Goal: Task Accomplishment & Management: Use online tool/utility

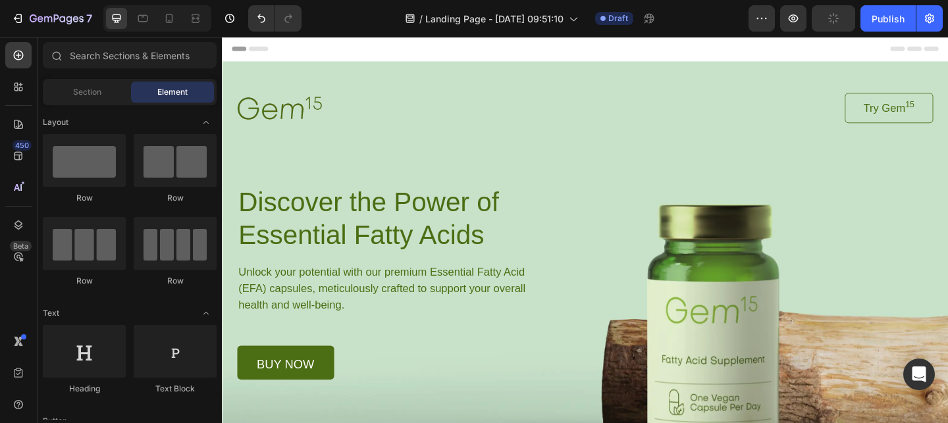
click at [695, 298] on div "Image Try Gem 15 Button Row Discover the Power of Essential Fatty Acids Heading…" at bounding box center [616, 254] width 757 height 312
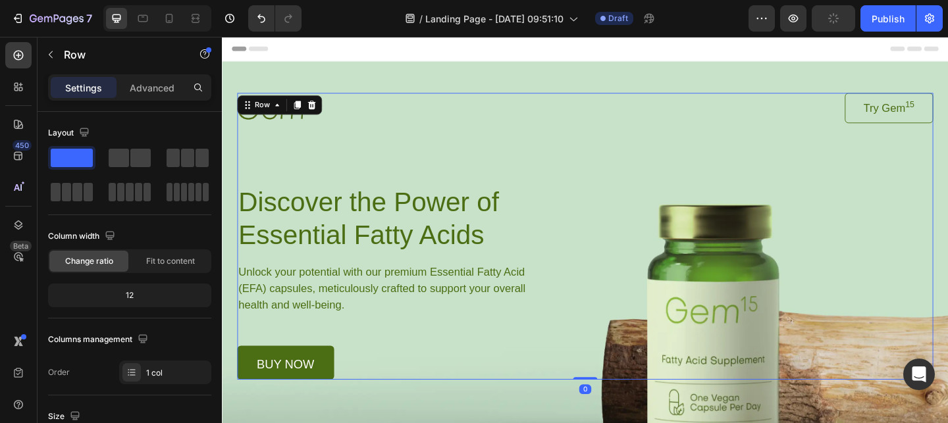
click at [695, 298] on div "Image Try Gem 15 Button Row Discover the Power of Essential Fatty Acids Heading…" at bounding box center [616, 254] width 757 height 312
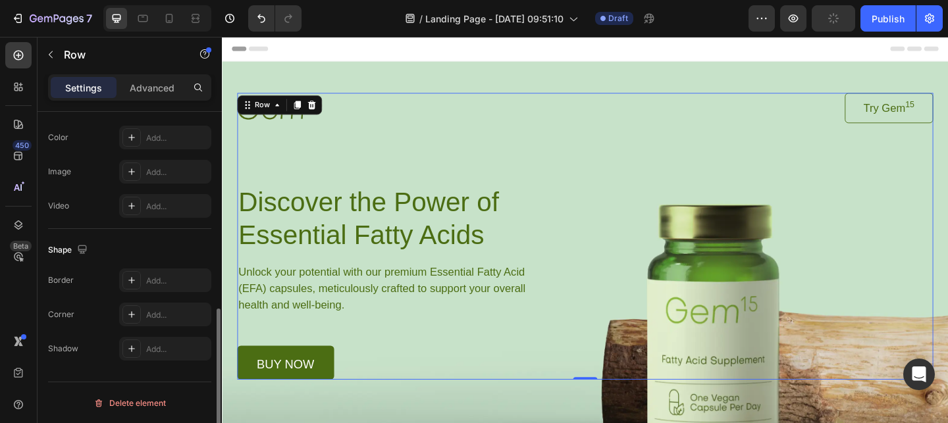
scroll to position [454, 0]
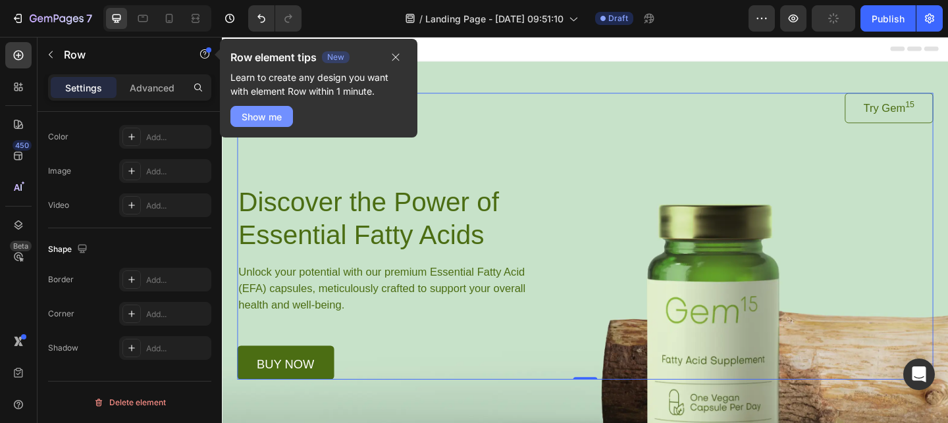
click at [260, 108] on button "Show me" at bounding box center [261, 116] width 63 height 21
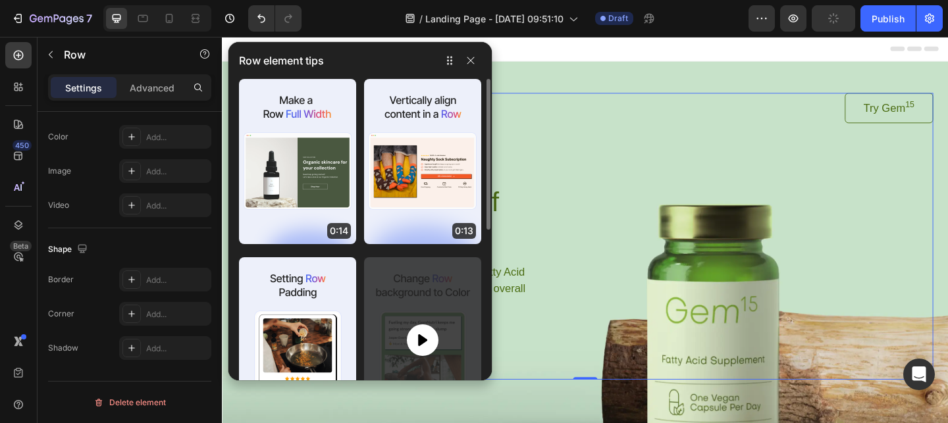
click at [417, 332] on icon at bounding box center [423, 340] width 16 height 16
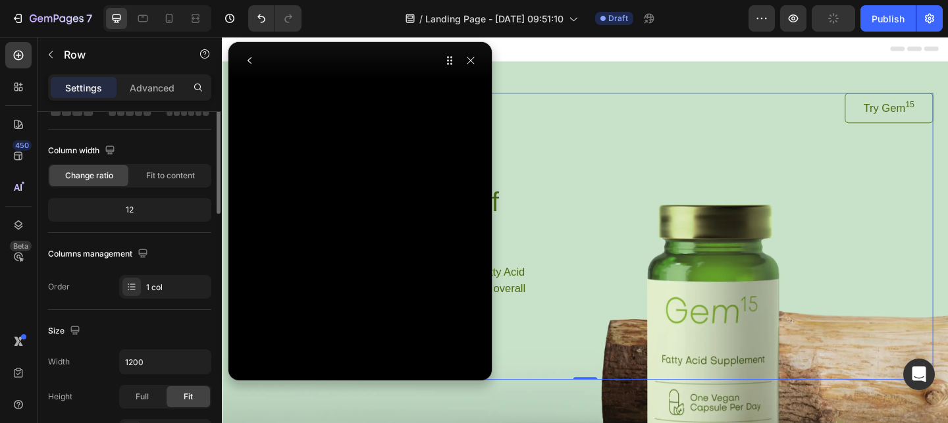
scroll to position [26, 0]
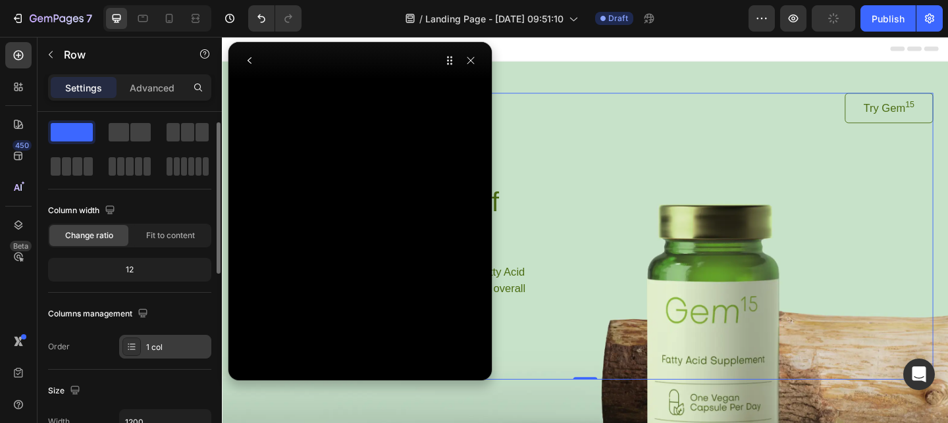
click at [131, 351] on icon at bounding box center [131, 347] width 11 height 11
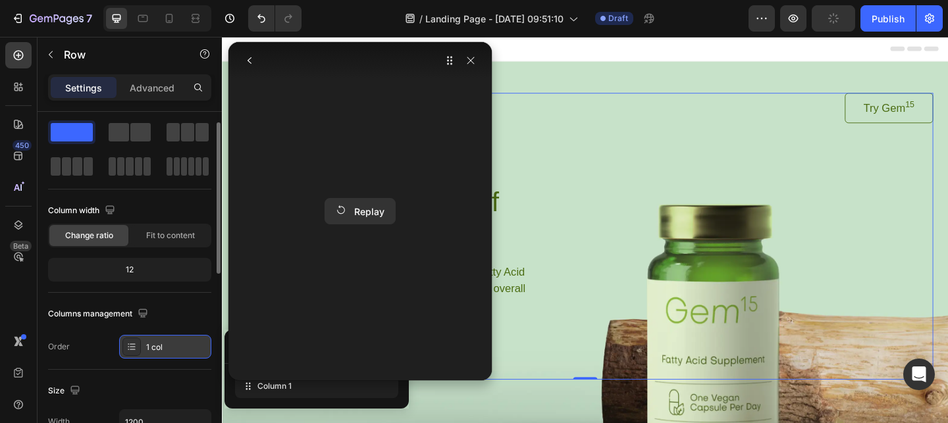
click at [131, 351] on icon at bounding box center [131, 347] width 11 height 11
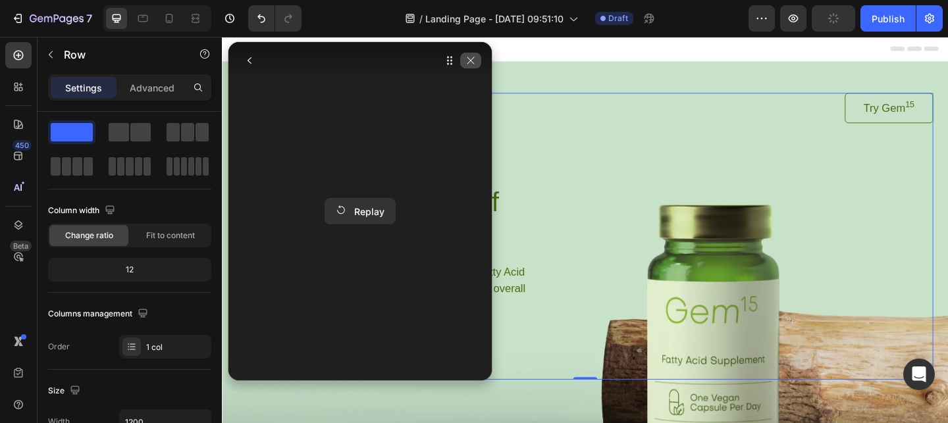
click at [477, 61] on button "button" at bounding box center [470, 61] width 21 height 16
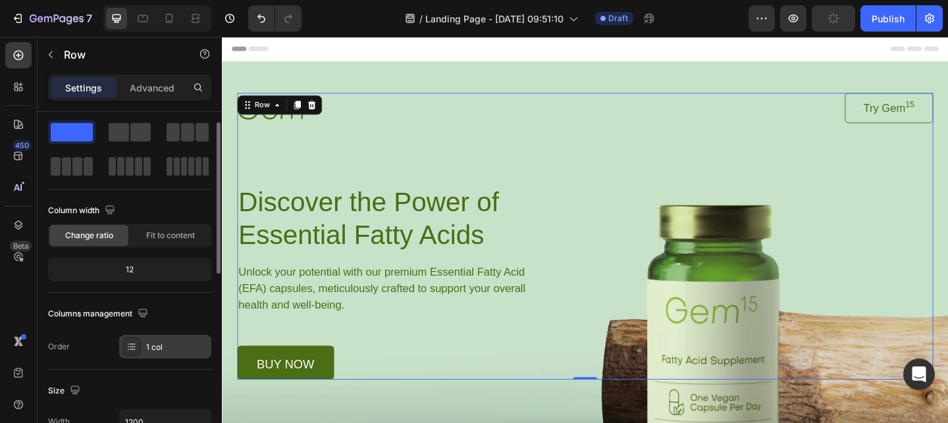
click at [130, 350] on icon at bounding box center [132, 349] width 5 height 1
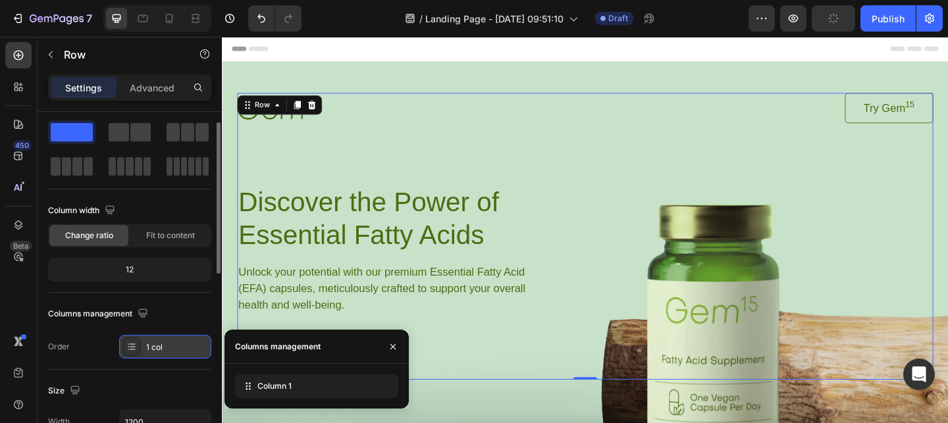
click at [130, 350] on icon at bounding box center [132, 349] width 5 height 1
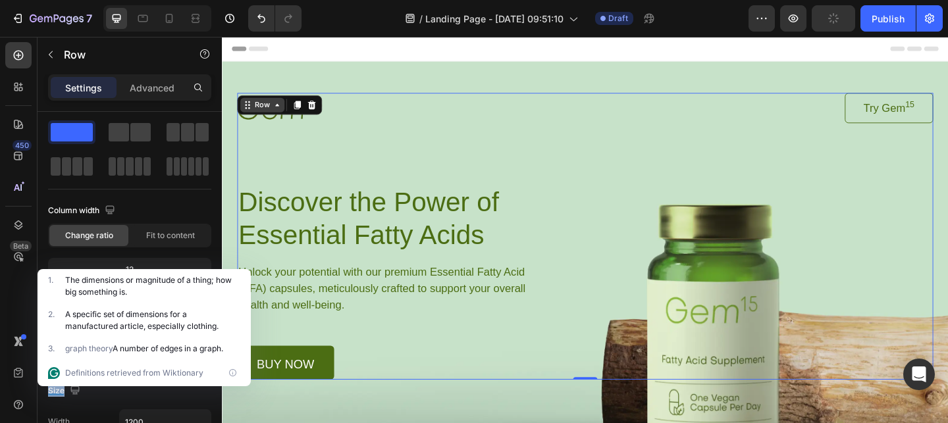
click at [271, 109] on div "Row" at bounding box center [266, 111] width 22 height 12
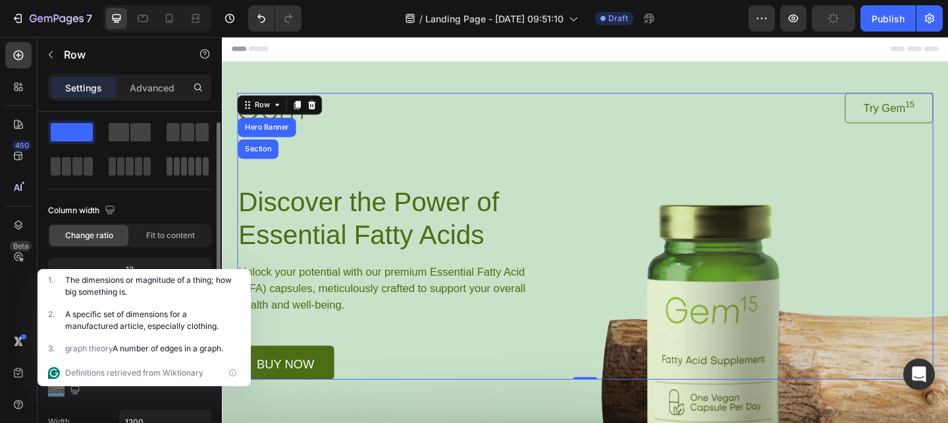
click at [176, 174] on span at bounding box center [177, 166] width 6 height 18
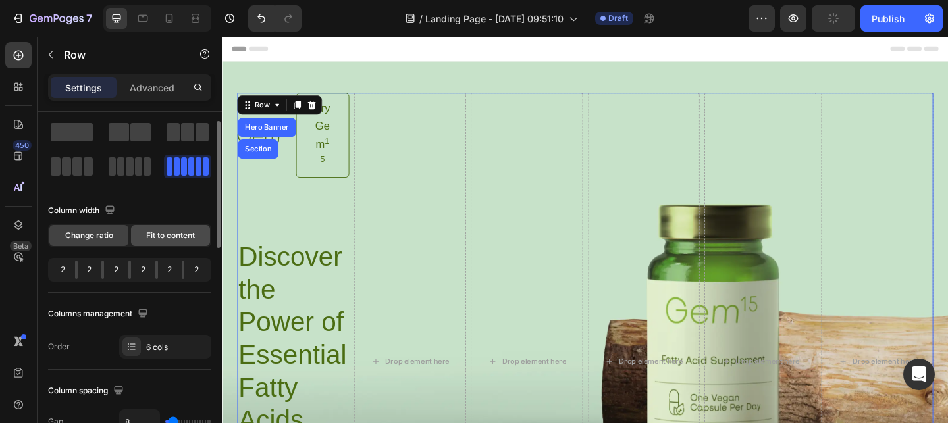
click at [157, 242] on div "Fit to content" at bounding box center [170, 235] width 79 height 21
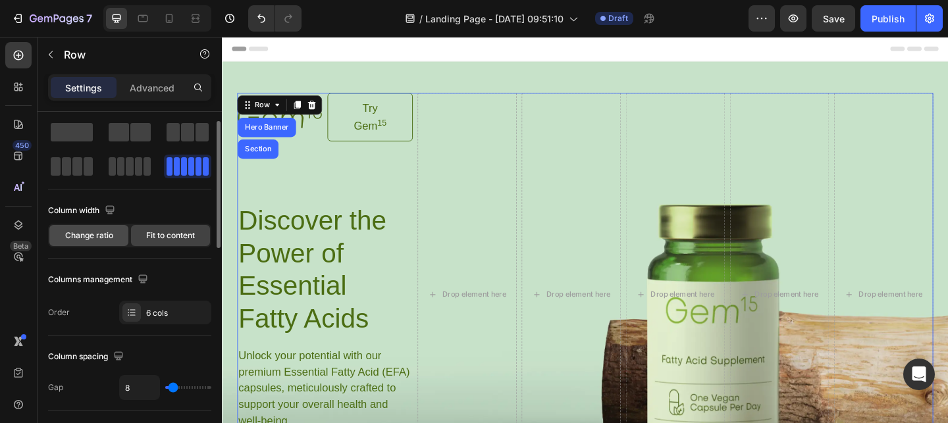
click at [99, 239] on span "Change ratio" at bounding box center [89, 236] width 48 height 12
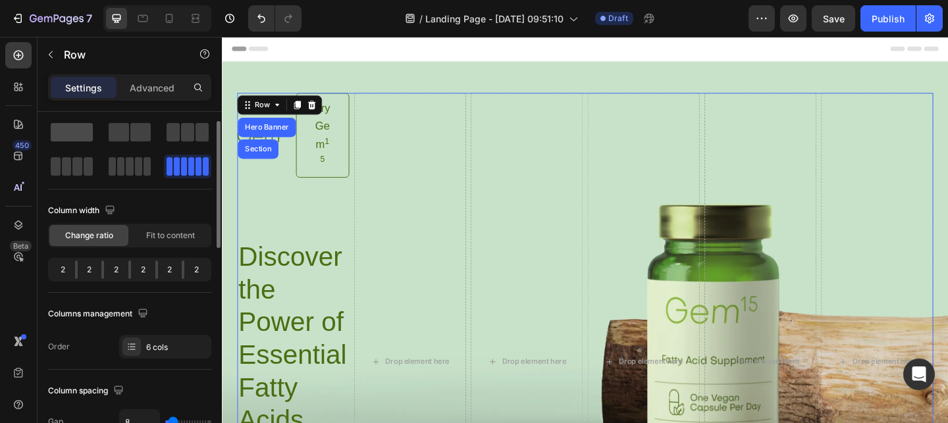
click at [68, 131] on span at bounding box center [72, 132] width 42 height 18
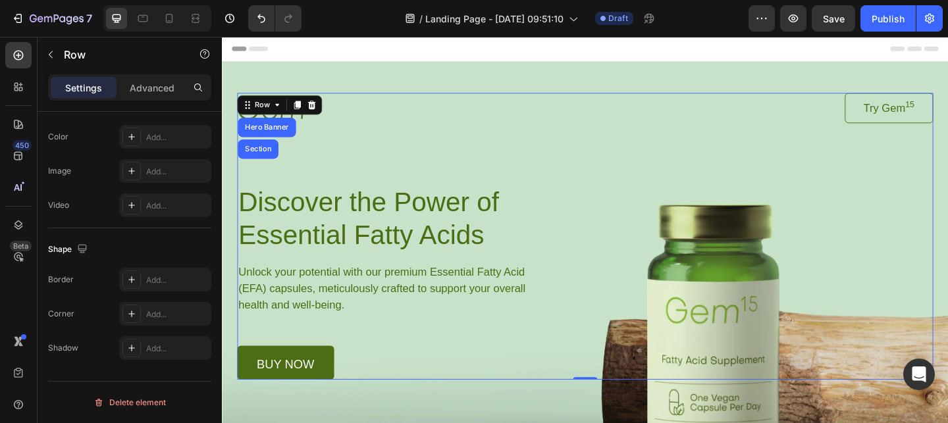
scroll to position [0, 0]
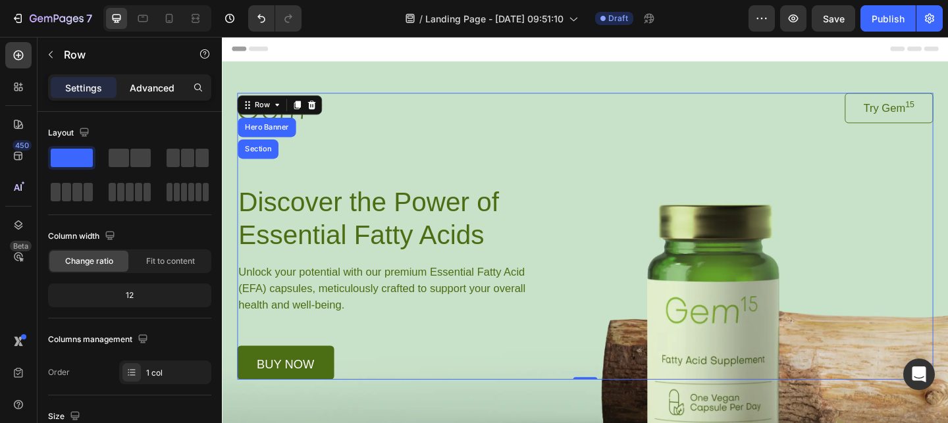
click at [148, 82] on p "Advanced" at bounding box center [152, 88] width 45 height 14
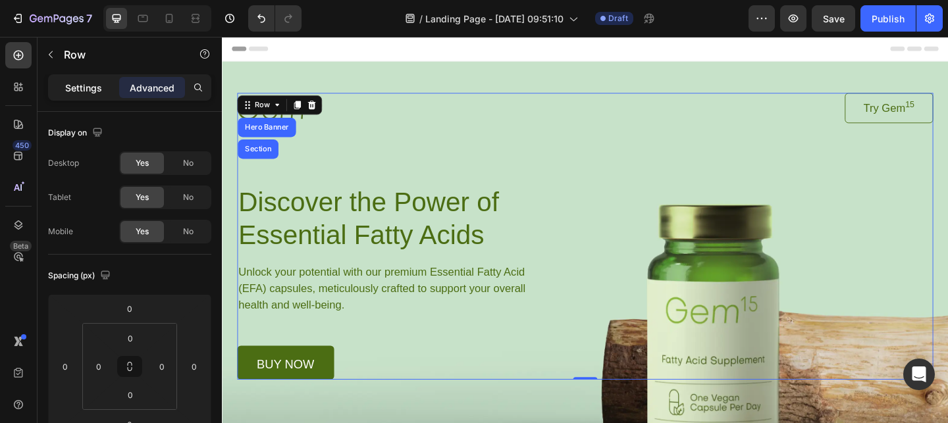
click at [80, 88] on p "Settings" at bounding box center [83, 88] width 37 height 14
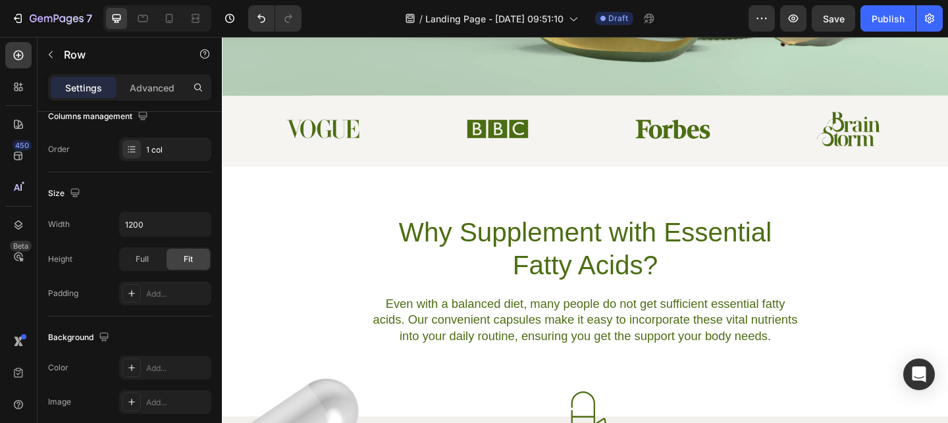
scroll to position [466, 0]
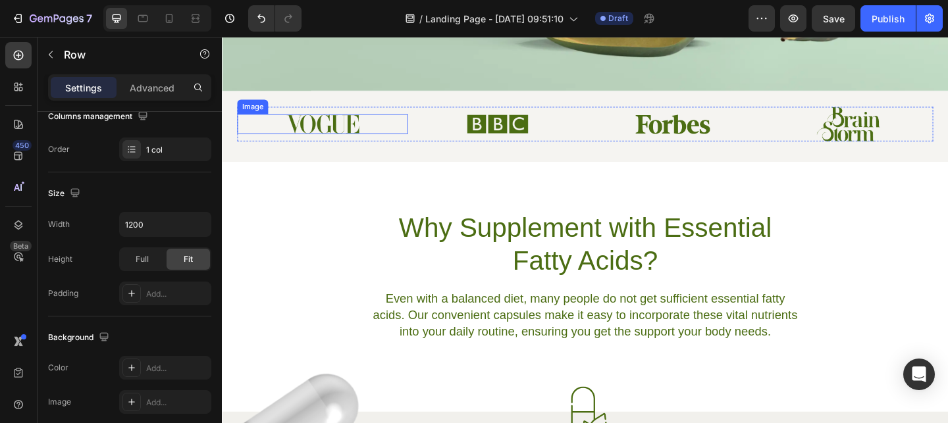
click at [339, 132] on img at bounding box center [331, 131] width 80 height 21
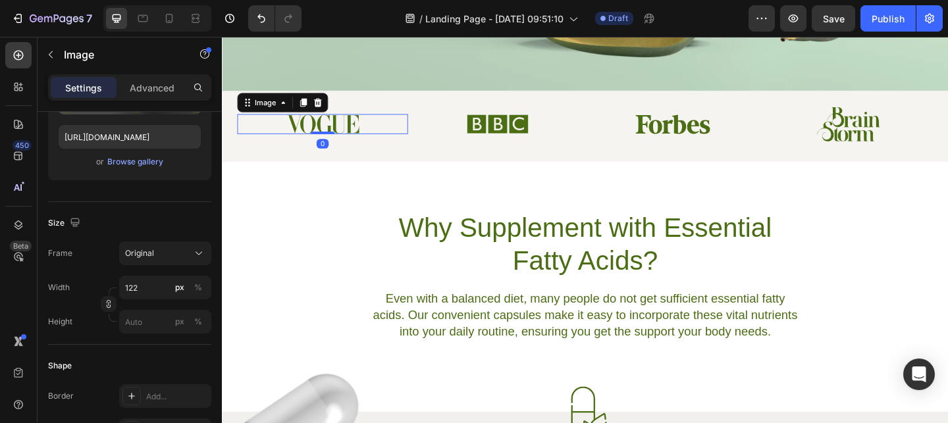
scroll to position [0, 0]
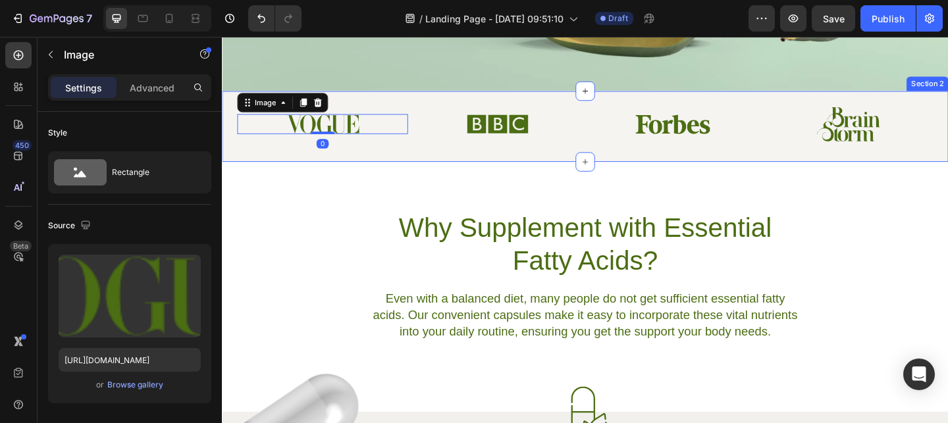
click at [352, 166] on div "Image 0 Image Image Image Row Section 2" at bounding box center [617, 134] width 790 height 77
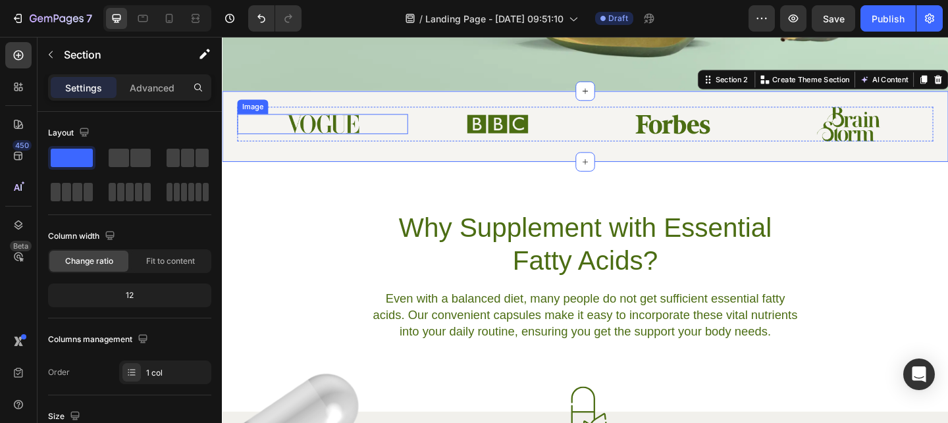
click at [360, 139] on img at bounding box center [331, 131] width 80 height 21
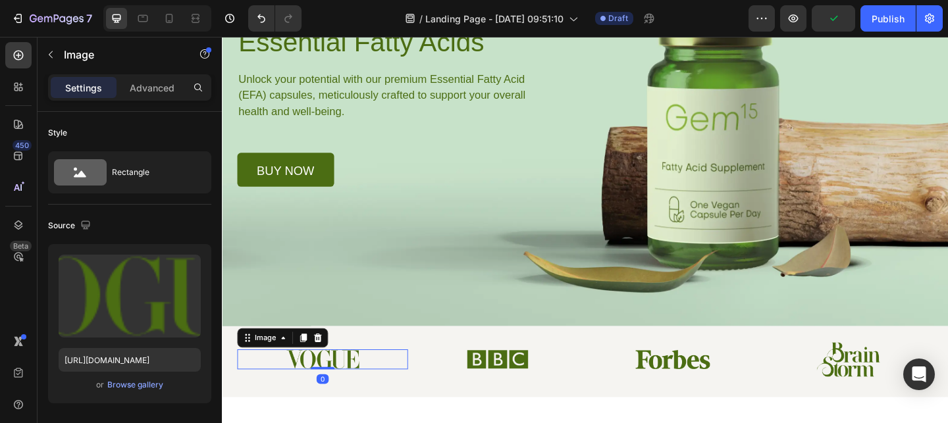
scroll to position [172, 0]
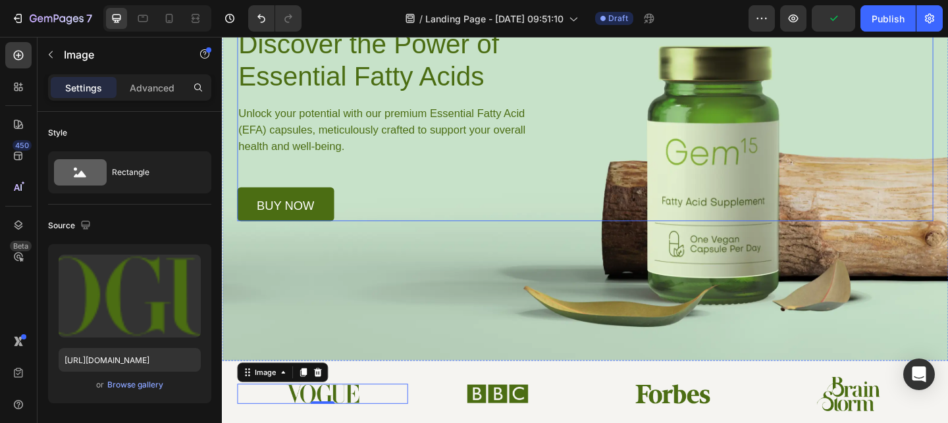
click at [827, 191] on div "Image Try Gem 15 Button Row Discover the Power of Essential Fatty Acids Heading…" at bounding box center [616, 82] width 757 height 312
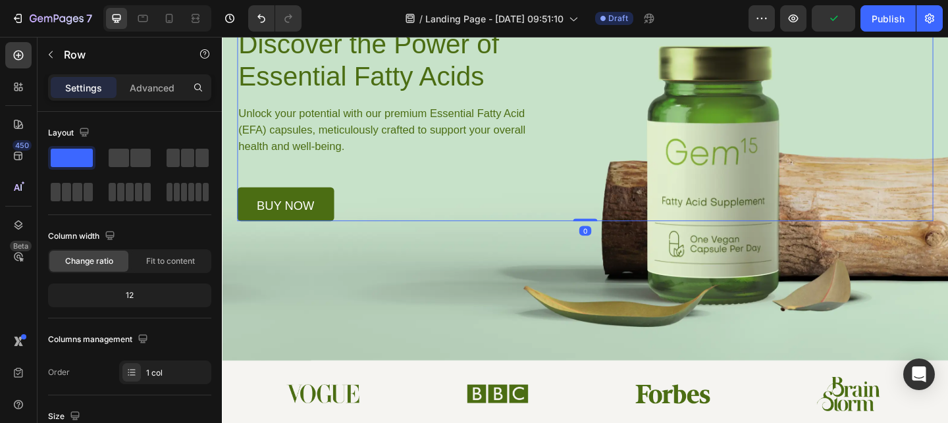
click at [781, 184] on div "Image Try Gem 15 Button Row Discover the Power of Essential Fatty Acids Heading…" at bounding box center [616, 82] width 757 height 312
click at [731, 190] on div "Image Try Gem 15 Button Row Discover the Power of Essential Fatty Acids Heading…" at bounding box center [616, 82] width 757 height 312
drag, startPoint x: 667, startPoint y: 70, endPoint x: 885, endPoint y: 371, distance: 371.1
click at [885, 371] on div "Image Try Gem 15 Button Row Discover the Power of Essential Fatty Acids Heading…" at bounding box center [617, 140] width 790 height 498
click at [885, 371] on div "Background Image" at bounding box center [617, 140] width 790 height 498
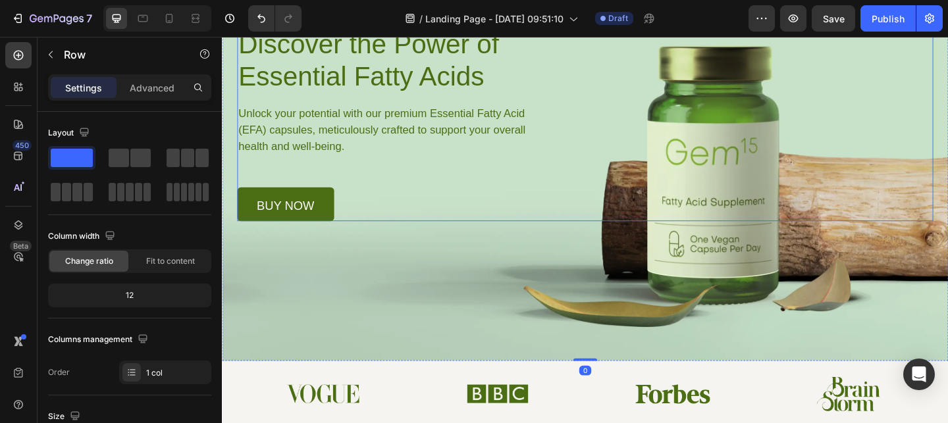
drag, startPoint x: 692, startPoint y: 66, endPoint x: 702, endPoint y: 120, distance: 55.0
click at [745, 303] on div "Image Try Gem 15 Button Row Discover the Power of Essential Fatty Acids Heading…" at bounding box center [617, 140] width 790 height 498
drag, startPoint x: 702, startPoint y: 120, endPoint x: 745, endPoint y: 293, distance: 177.5
click at [745, 293] on div "Image Try Gem 15 Button Row Discover the Power of Essential Fatty Acids Heading…" at bounding box center [617, 140] width 790 height 498
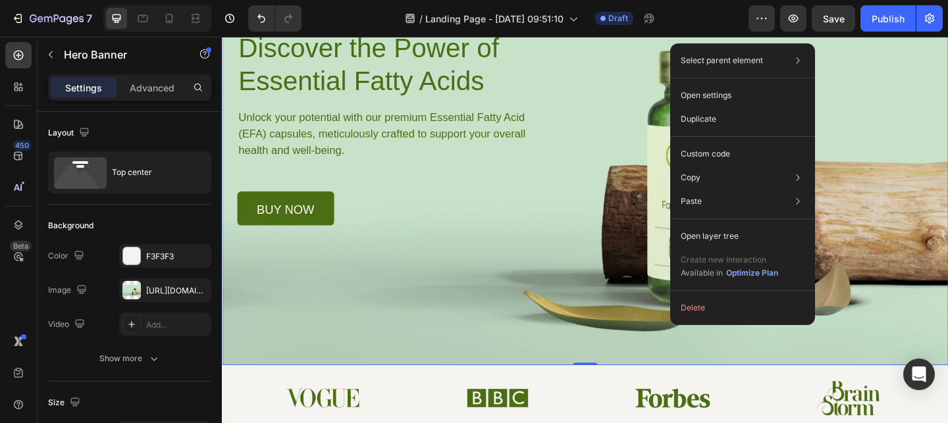
click at [640, 259] on div "Background Image" at bounding box center [617, 145] width 790 height 498
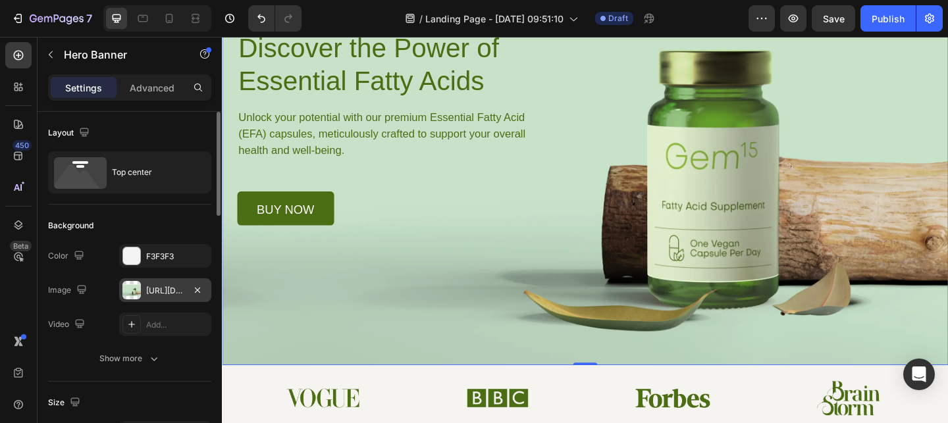
click at [129, 294] on div at bounding box center [131, 290] width 18 height 18
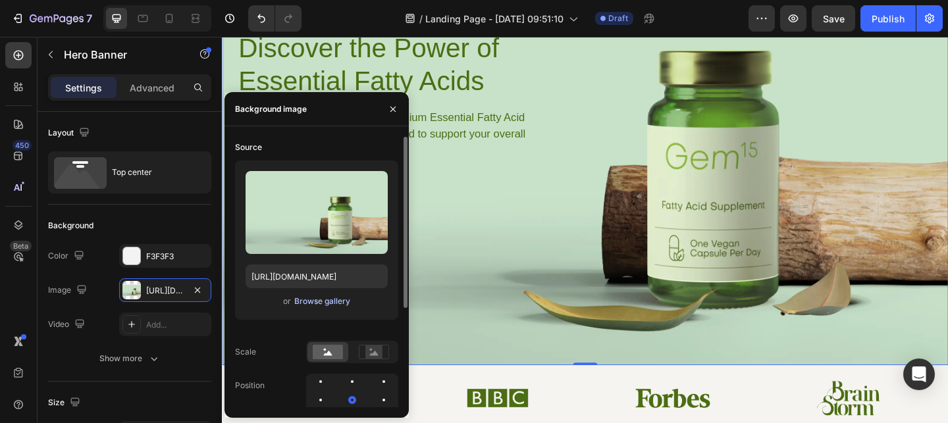
click at [338, 305] on div "Browse gallery" at bounding box center [322, 302] width 56 height 12
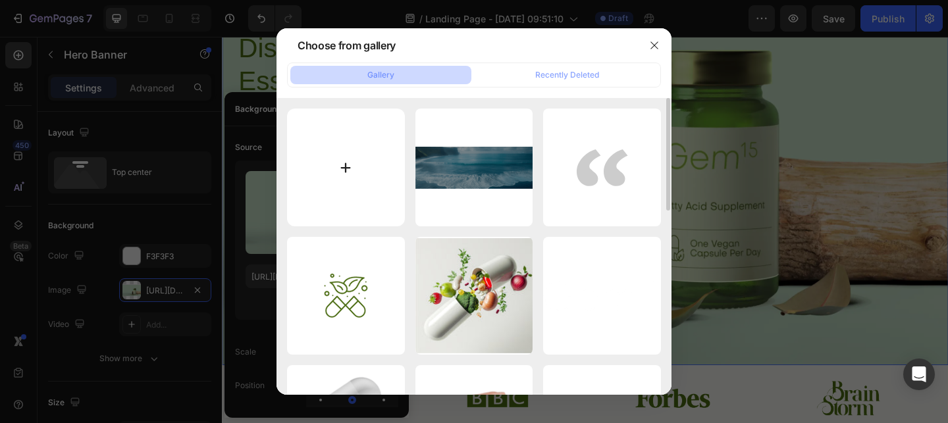
click at [352, 167] on input "file" at bounding box center [346, 168] width 118 height 118
type input "C:\fakepath\Yellow Black Brush Streetwear Brand Logo (1).png"
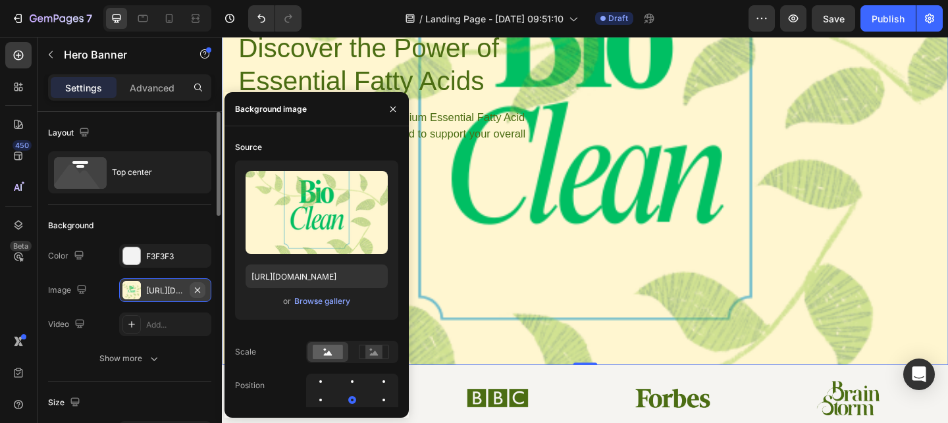
click at [192, 285] on icon "button" at bounding box center [197, 290] width 11 height 11
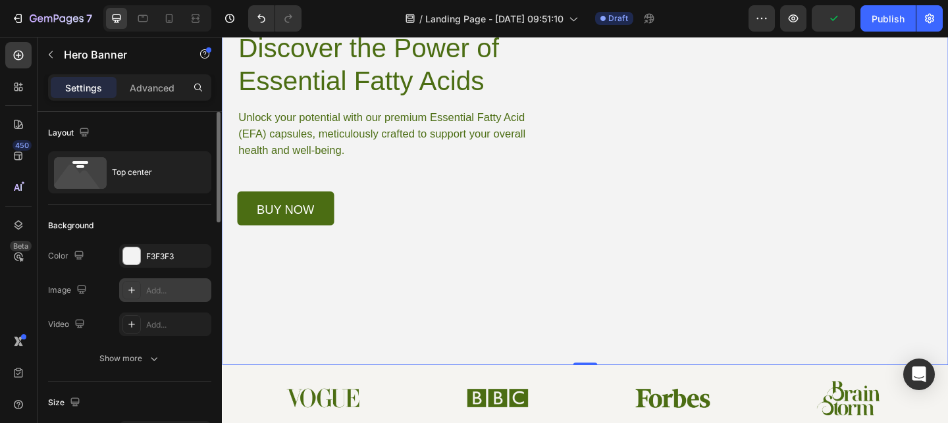
click at [122, 292] on div at bounding box center [131, 290] width 18 height 18
type input "[URL][DOMAIN_NAME]"
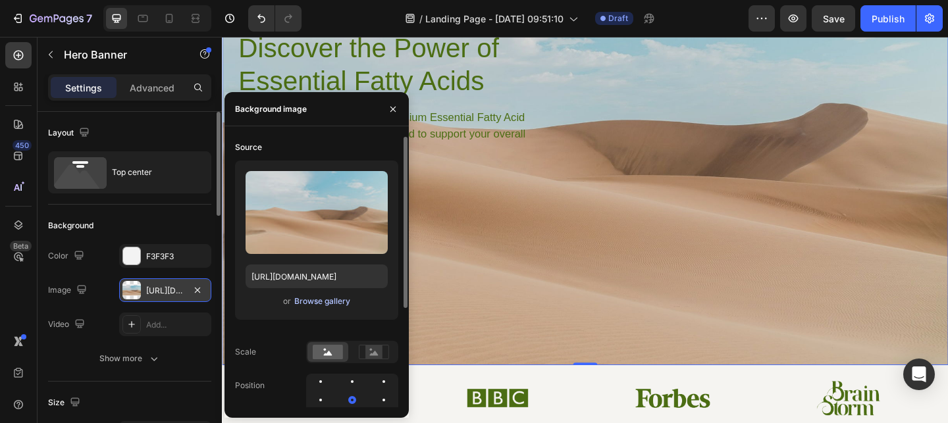
click at [311, 303] on div "Browse gallery" at bounding box center [322, 302] width 56 height 12
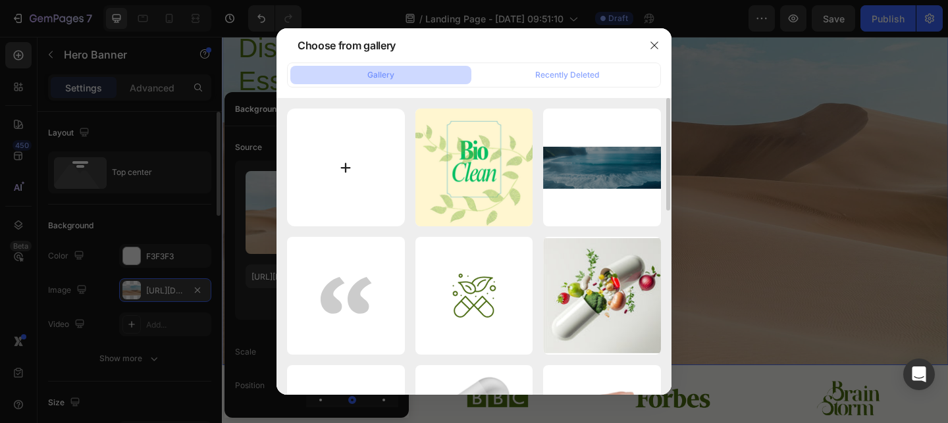
click at [352, 179] on input "file" at bounding box center [346, 168] width 118 height 118
type input "C:\fakepath\118210ba-1f8f-484b-a1cb-05b582a889eb.png"
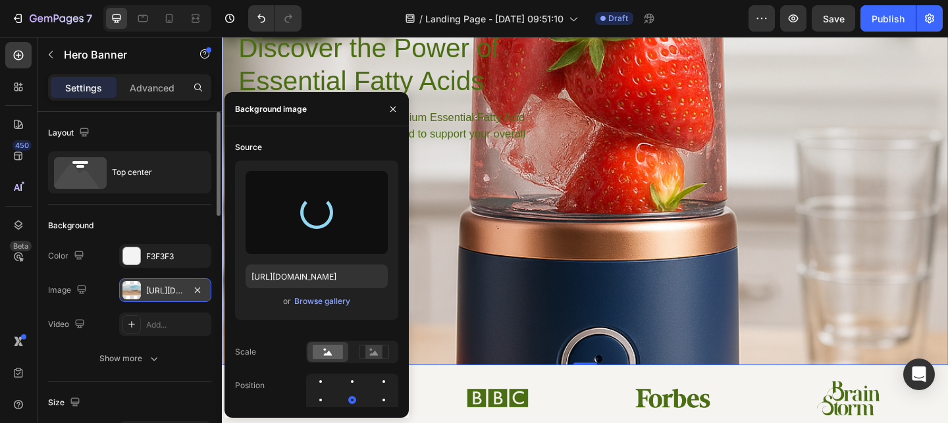
type input "[URL][DOMAIN_NAME]"
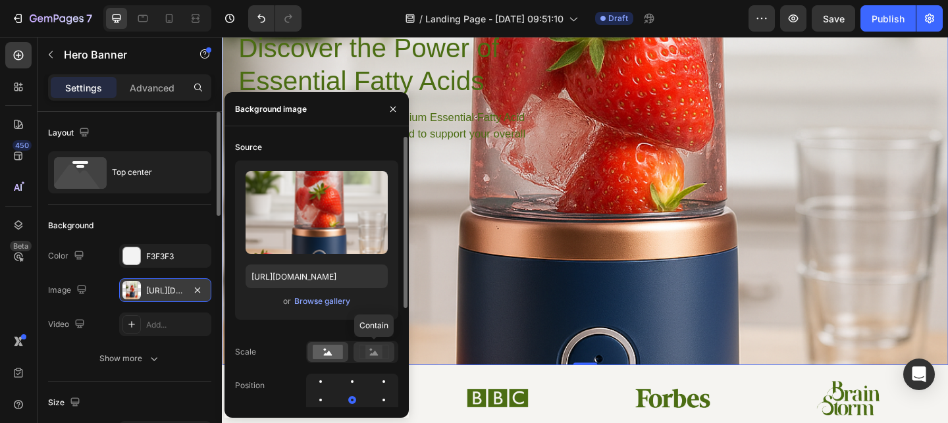
click at [372, 350] on rect at bounding box center [373, 352] width 17 height 13
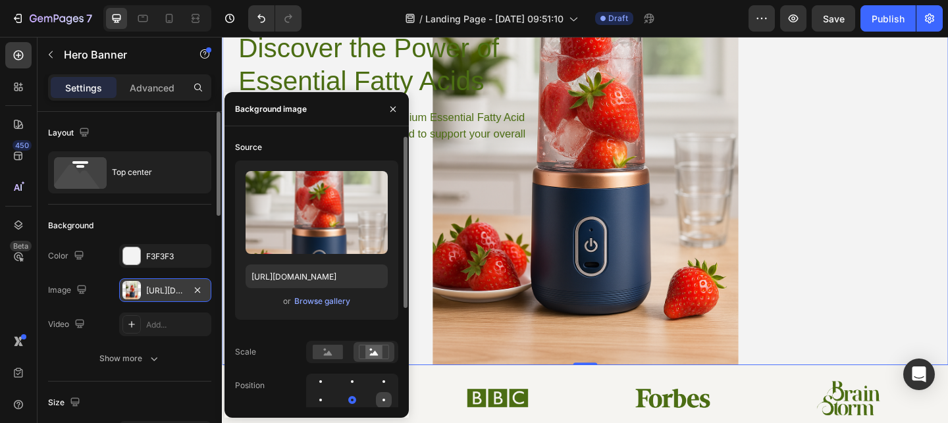
click at [328, 411] on div at bounding box center [321, 419] width 16 height 16
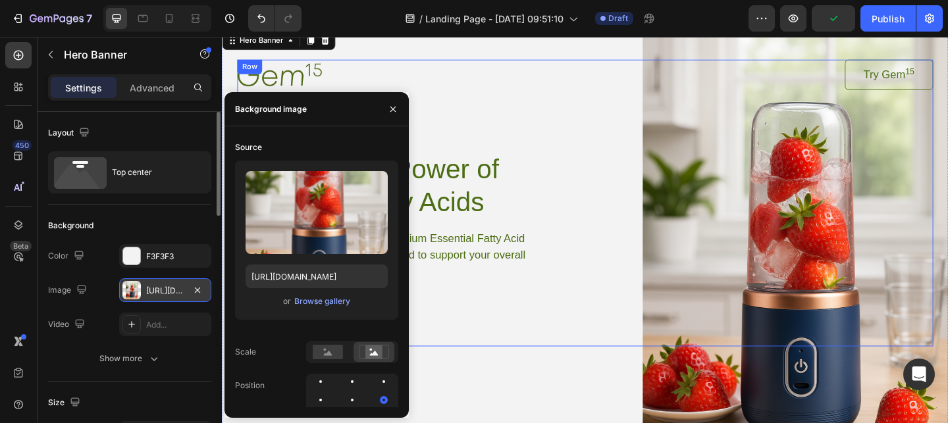
scroll to position [38, 0]
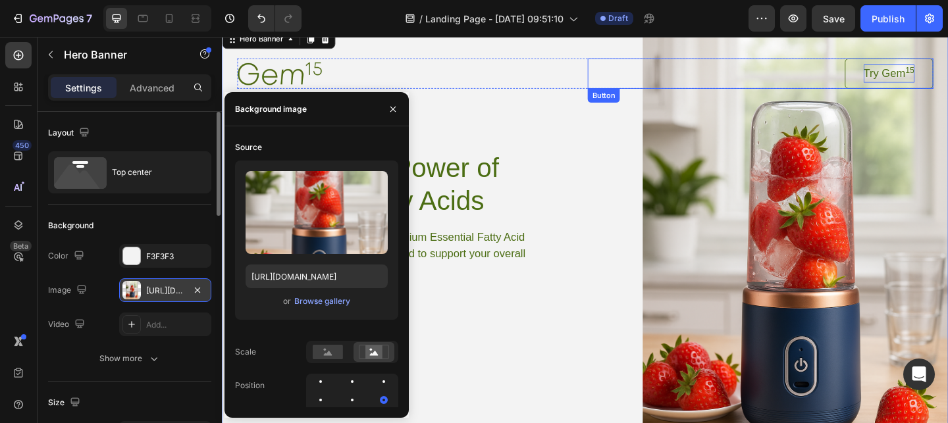
click at [935, 73] on p "Try Gem 15" at bounding box center [947, 77] width 55 height 20
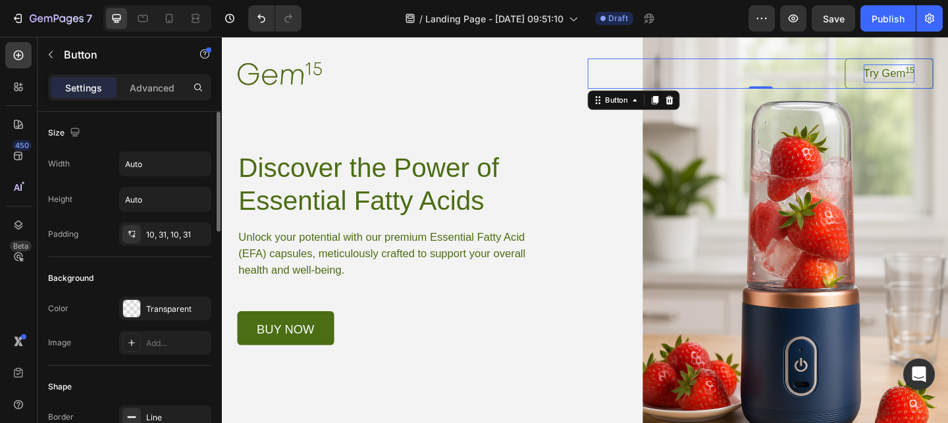
click at [945, 79] on p "Try Gem 15" at bounding box center [947, 77] width 55 height 20
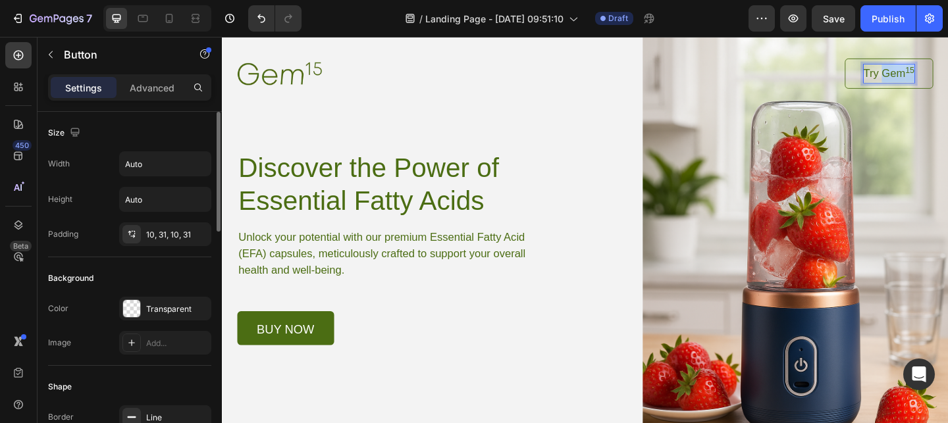
drag, startPoint x: 939, startPoint y: 74, endPoint x: 974, endPoint y: 73, distance: 34.9
click at [947, 73] on p "Try Gem 15" at bounding box center [947, 77] width 55 height 20
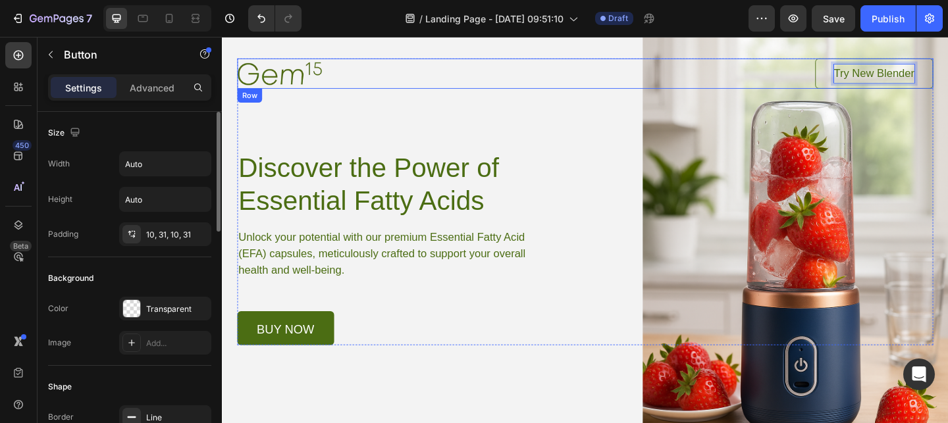
click at [296, 90] on div "Image" at bounding box center [426, 77] width 376 height 33
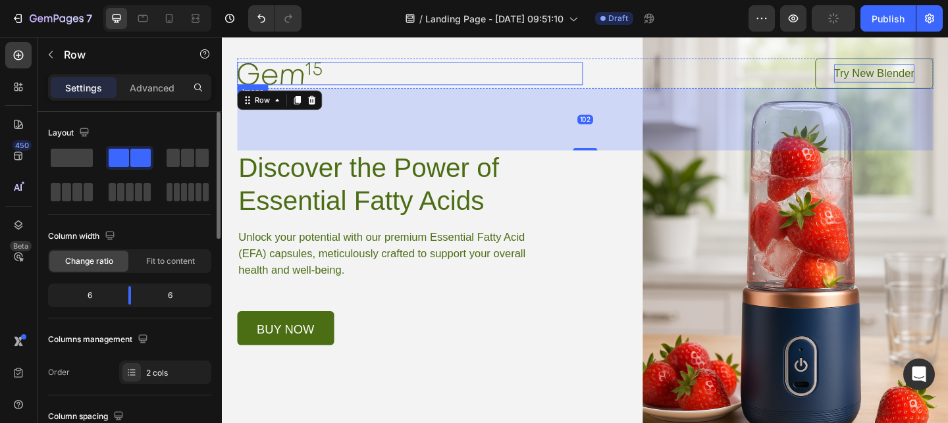
click at [335, 74] on div at bounding box center [426, 77] width 376 height 24
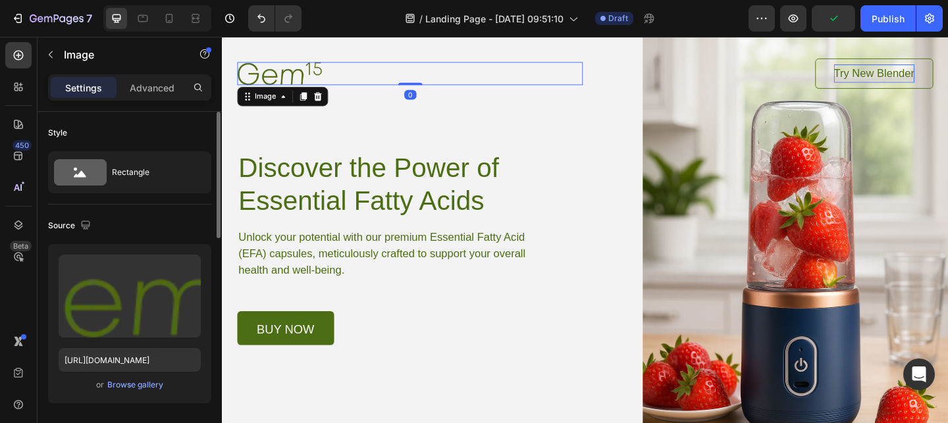
click at [270, 78] on img at bounding box center [284, 77] width 92 height 24
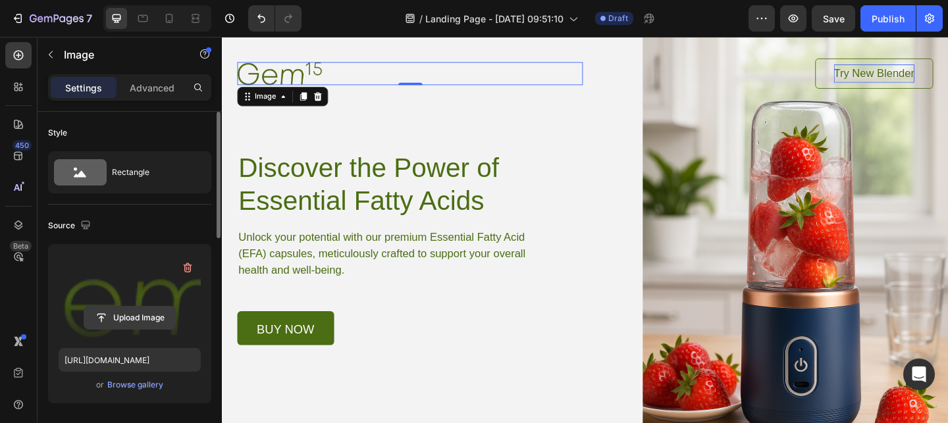
click at [147, 317] on input "file" at bounding box center [129, 318] width 91 height 22
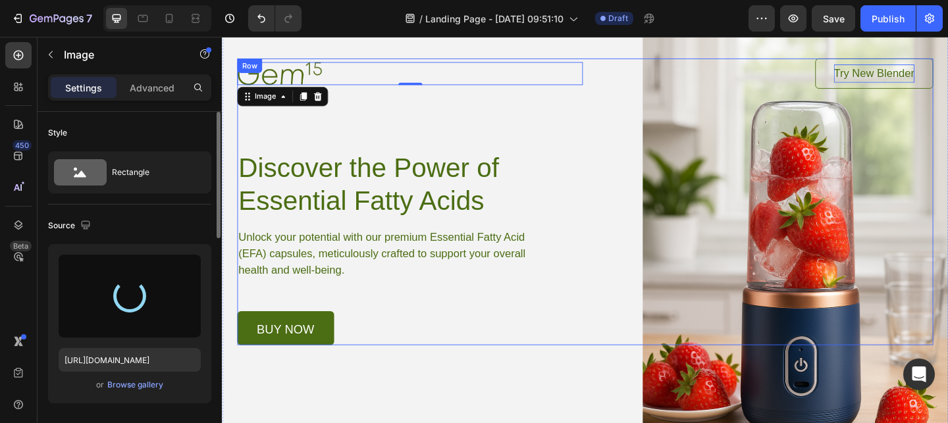
type input "[URL][DOMAIN_NAME]"
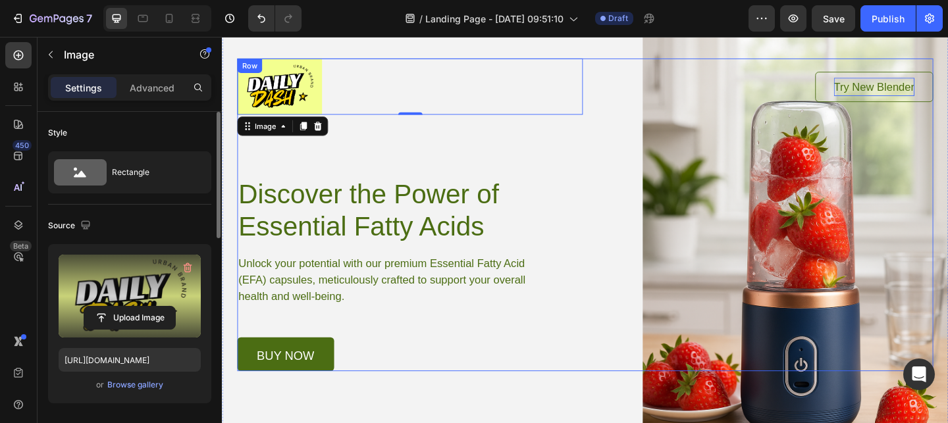
click at [671, 288] on div "Image 0 Try New Blender Button Row Discover the Power of Essential Fatty Acids …" at bounding box center [616, 231] width 757 height 340
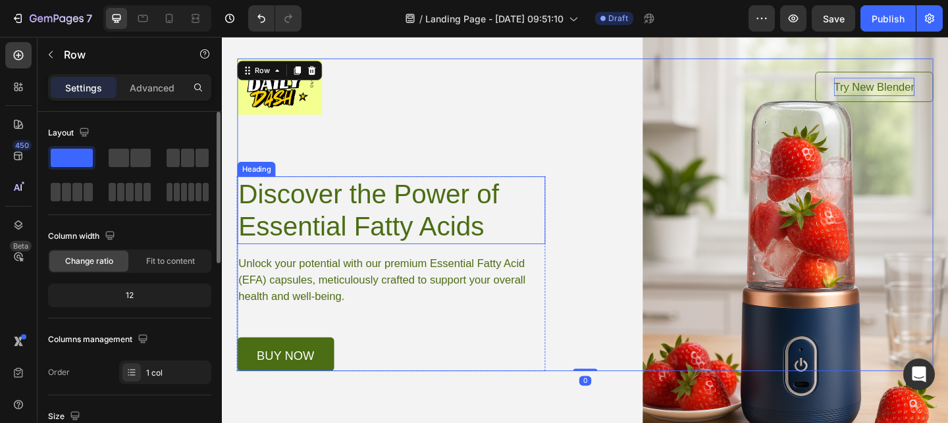
click at [452, 221] on h1 "Discover the Power of Essential Fatty Acids" at bounding box center [405, 226] width 335 height 74
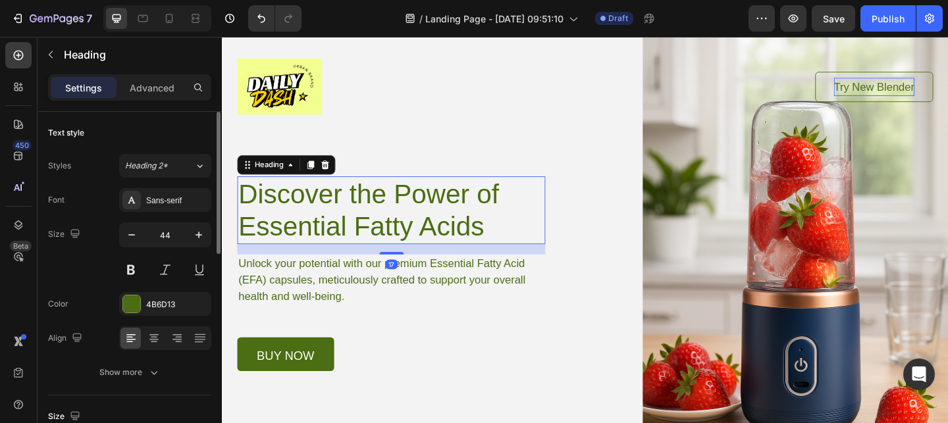
click at [452, 221] on h1 "Discover the Power of Essential Fatty Acids" at bounding box center [405, 226] width 335 height 74
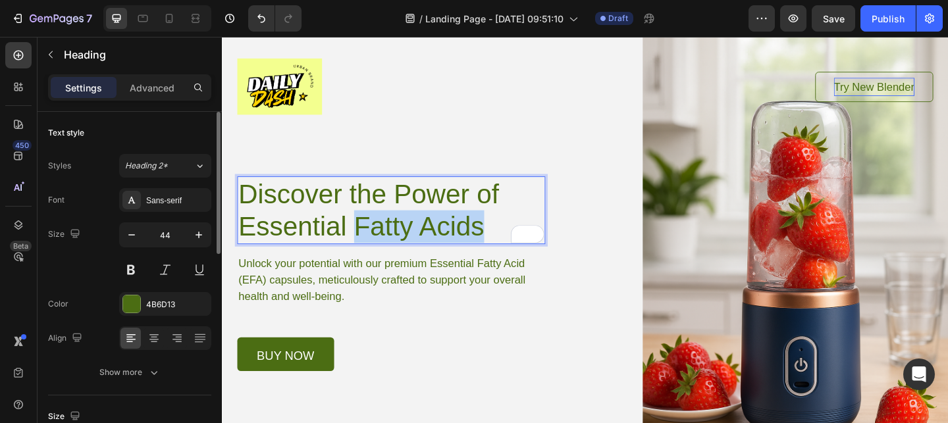
drag, startPoint x: 365, startPoint y: 242, endPoint x: 504, endPoint y: 236, distance: 139.0
click at [504, 238] on p "Discover the Power of Essential Fatty Acids" at bounding box center [406, 225] width 332 height 71
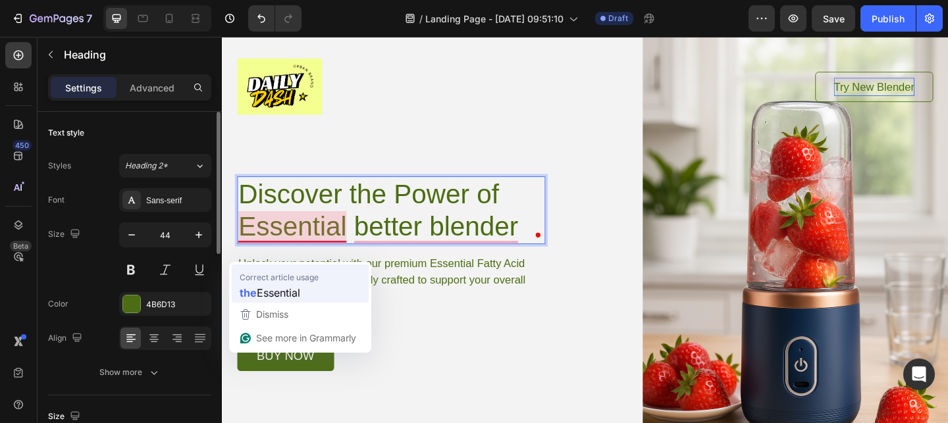
click at [325, 277] on div "Correct article usage" at bounding box center [302, 276] width 124 height 12
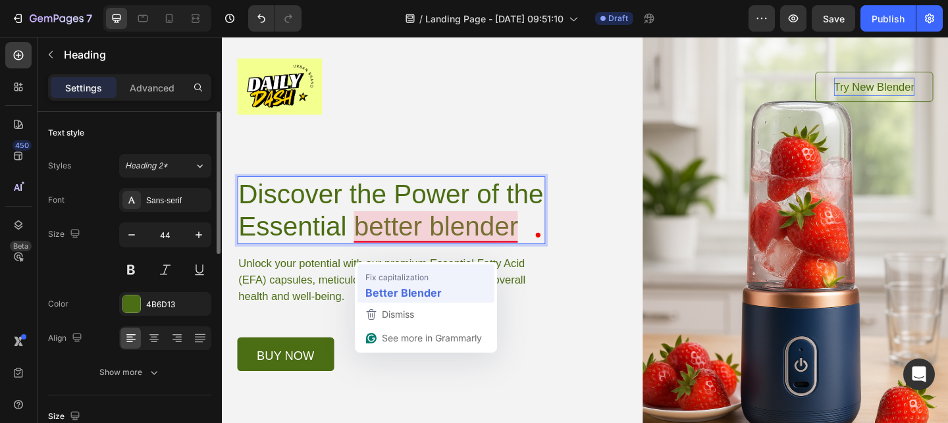
click at [389, 276] on span "Fix capitalization" at bounding box center [396, 277] width 63 height 13
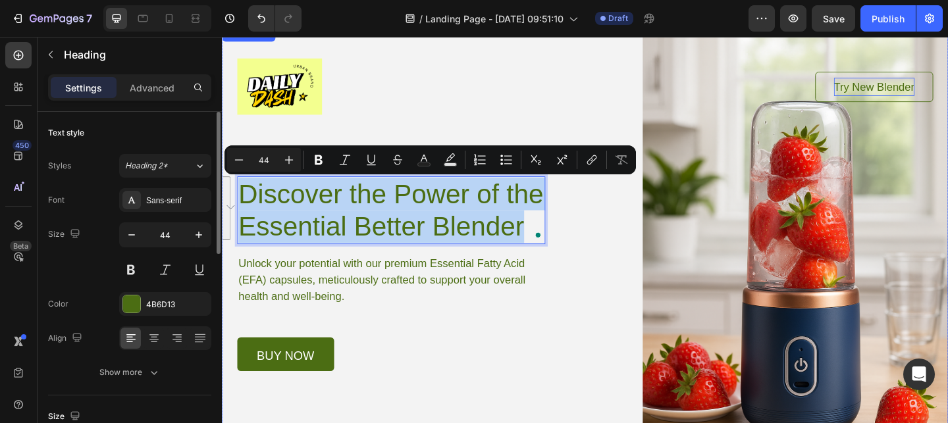
click at [230, 226] on button "See rewrite suggestions" at bounding box center [226, 223] width 11 height 69
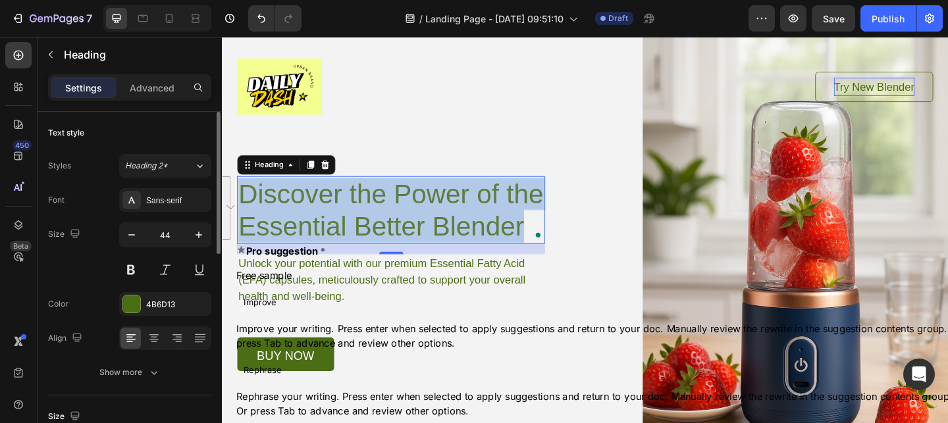
click at [286, 393] on span "Rephrase" at bounding box center [266, 400] width 41 height 14
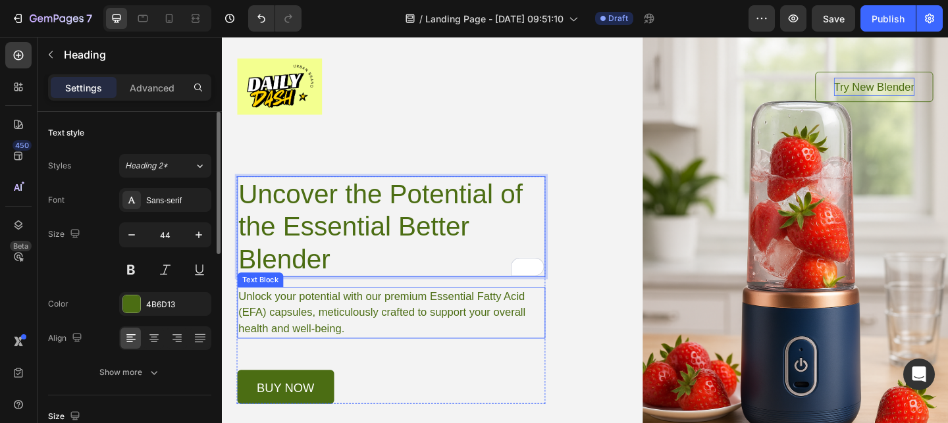
click at [346, 329] on p "Unlock your potential with our premium Essential Fatty Acid (EFA) capsules, met…" at bounding box center [406, 337] width 332 height 53
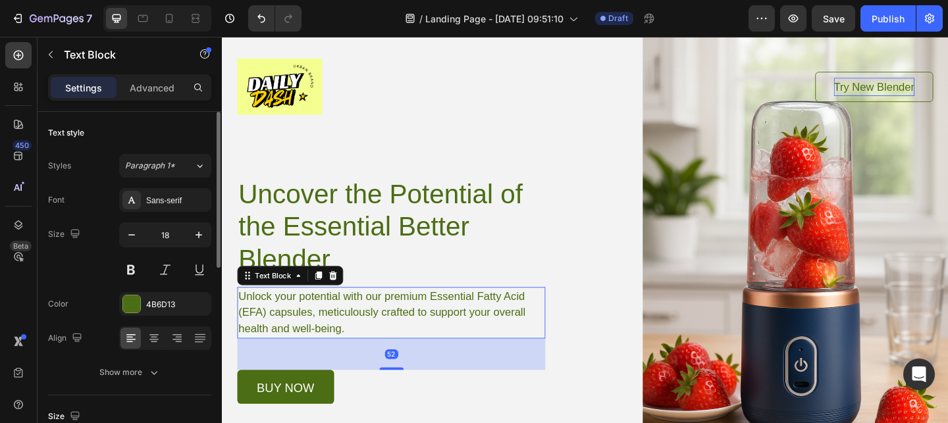
click at [346, 329] on p "Unlock your potential with our premium Essential Fatty Acid (EFA) capsules, met…" at bounding box center [406, 337] width 332 height 53
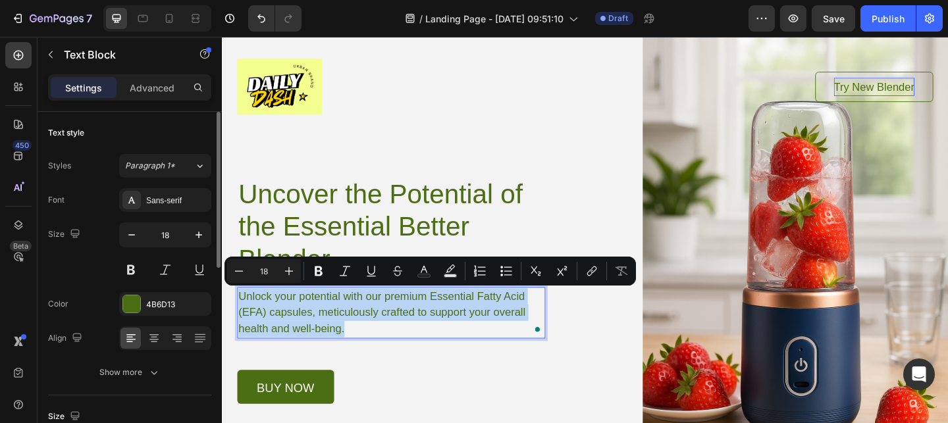
click at [379, 335] on p "Unlock your potential with our premium Essential Fatty Acid (EFA) capsules, met…" at bounding box center [406, 337] width 332 height 53
drag, startPoint x: 501, startPoint y: 318, endPoint x: 459, endPoint y: 361, distance: 60.0
click at [459, 361] on p "Unlock your potential with our premium Essential Fatty Acid (EFA) capsules, met…" at bounding box center [406, 337] width 332 height 53
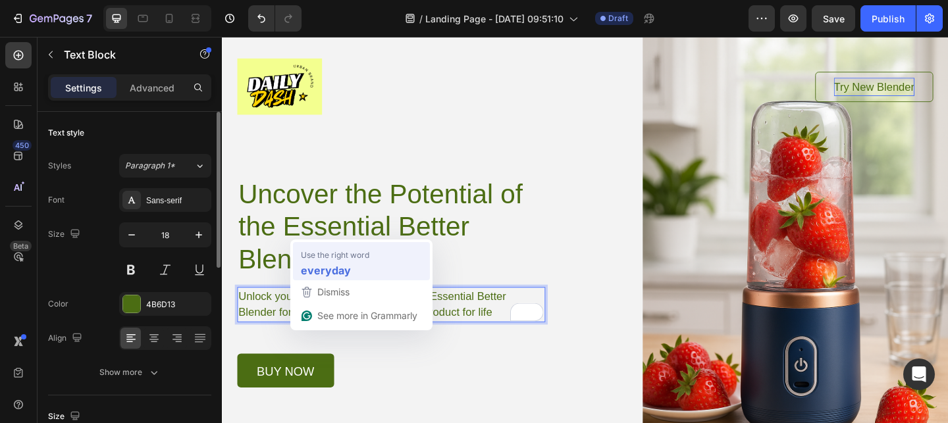
click at [347, 271] on strong "everyday" at bounding box center [326, 270] width 50 height 16
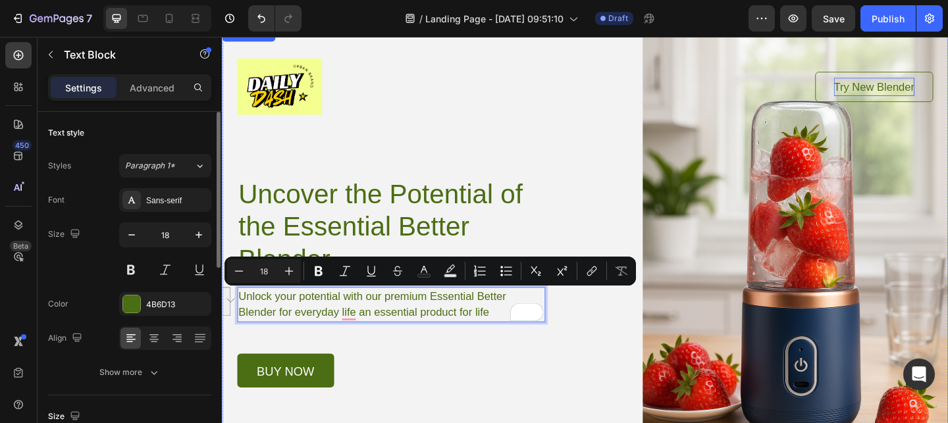
click at [231, 328] on button "See rewrite suggestions" at bounding box center [226, 325] width 11 height 32
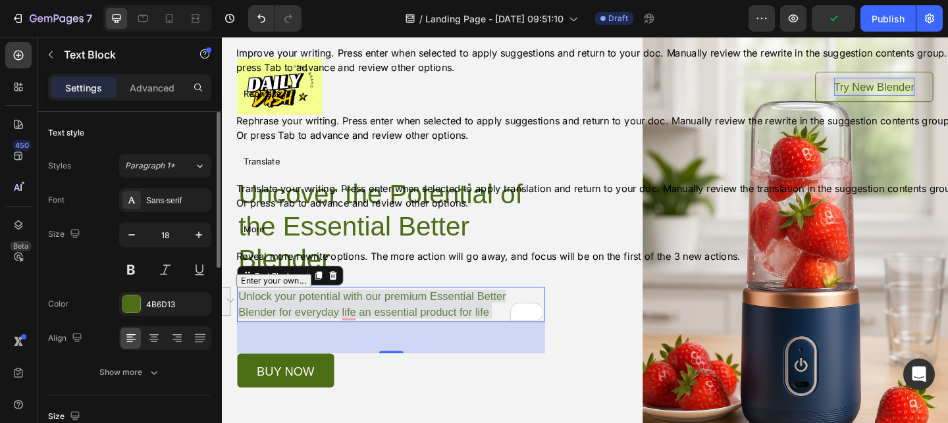
click at [286, 106] on span "Rephrase" at bounding box center [266, 99] width 41 height 14
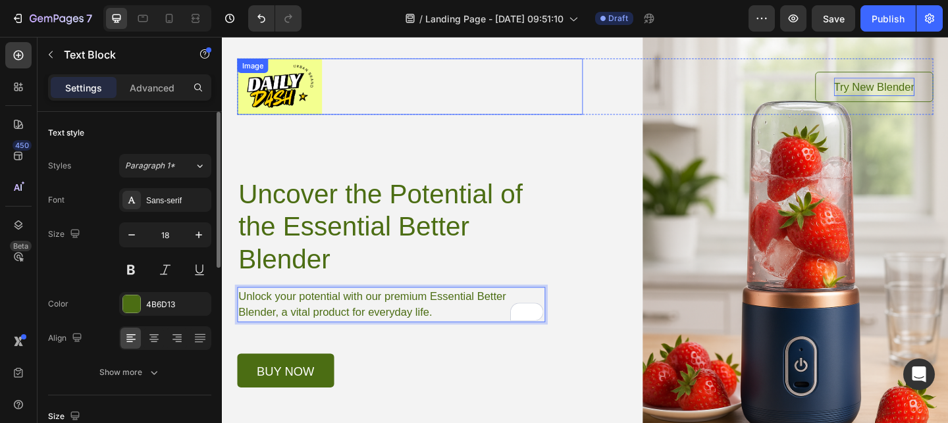
click at [440, 90] on div at bounding box center [426, 91] width 376 height 61
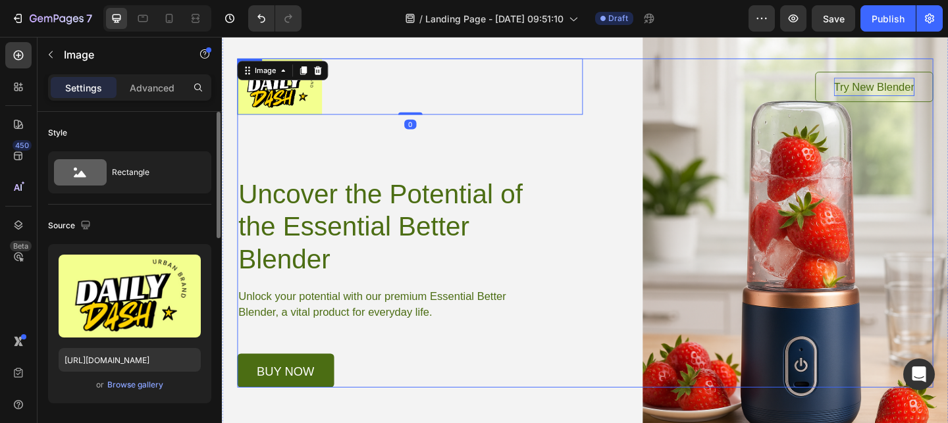
click at [592, 164] on div "Image 0 Try New Blender Button Row Uncover the Potential of the Essential Bette…" at bounding box center [616, 240] width 757 height 358
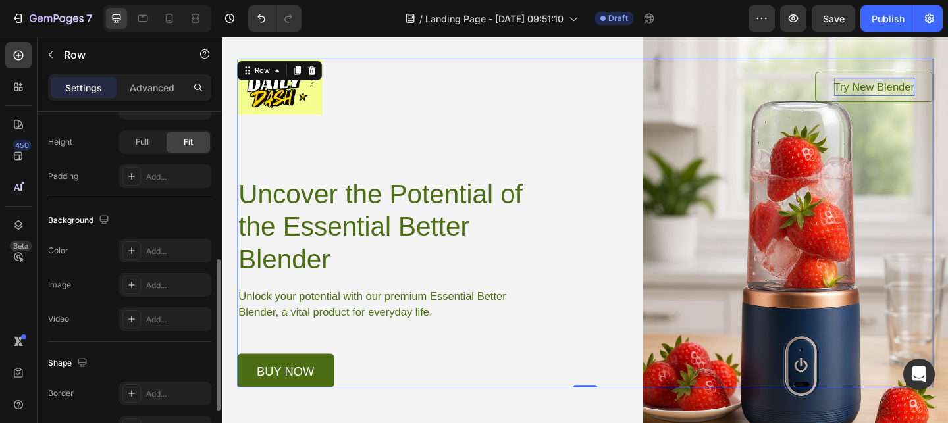
scroll to position [341, 0]
click at [130, 257] on div at bounding box center [131, 250] width 18 height 18
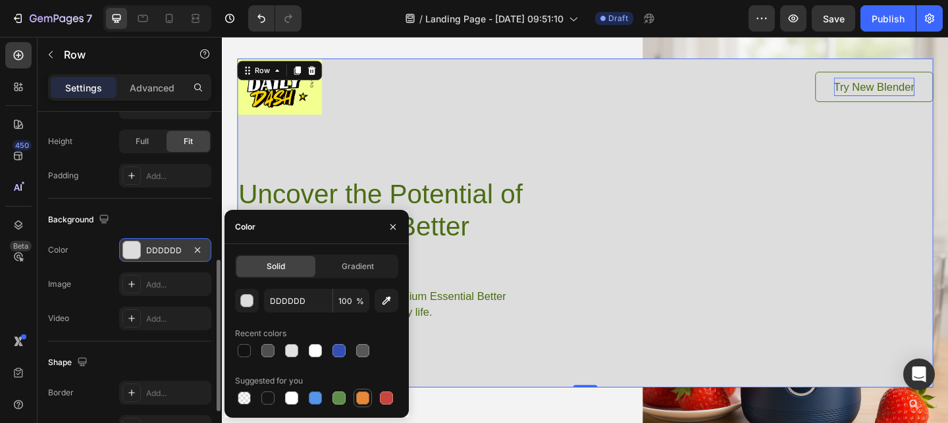
click at [361, 404] on div at bounding box center [362, 398] width 13 height 13
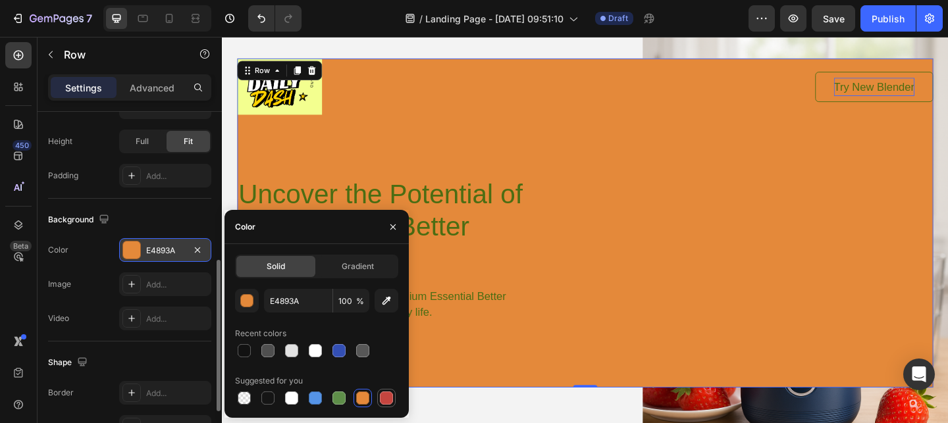
click at [378, 400] on div at bounding box center [386, 398] width 18 height 18
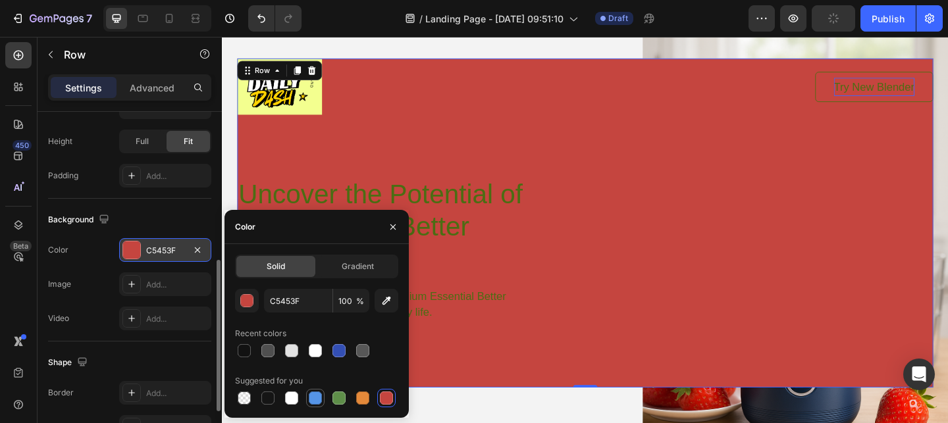
click at [311, 398] on div at bounding box center [315, 398] width 13 height 13
type input "5594E7"
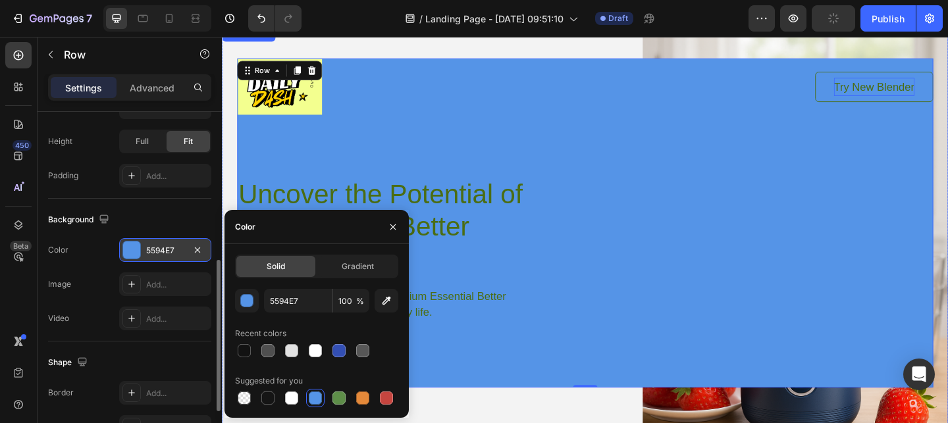
click at [471, 423] on div "Background Image" at bounding box center [617, 275] width 790 height 498
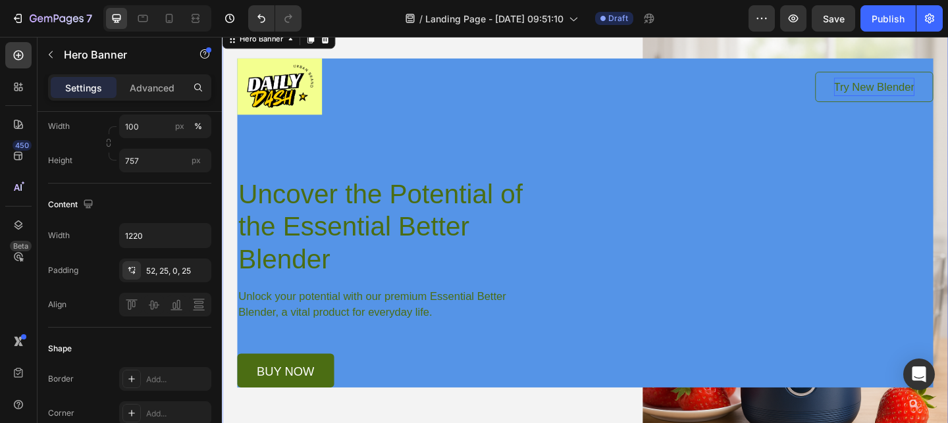
scroll to position [0, 0]
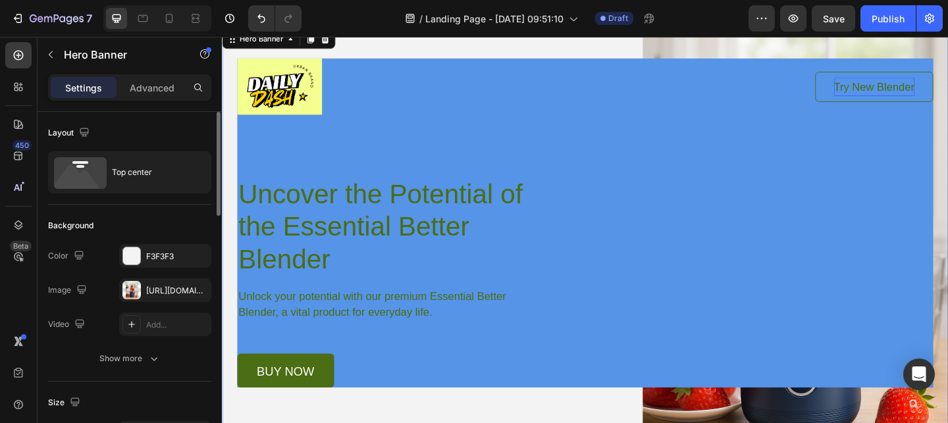
click at [475, 423] on div "Background Image" at bounding box center [617, 275] width 790 height 498
drag, startPoint x: 136, startPoint y: 288, endPoint x: 144, endPoint y: 236, distance: 52.5
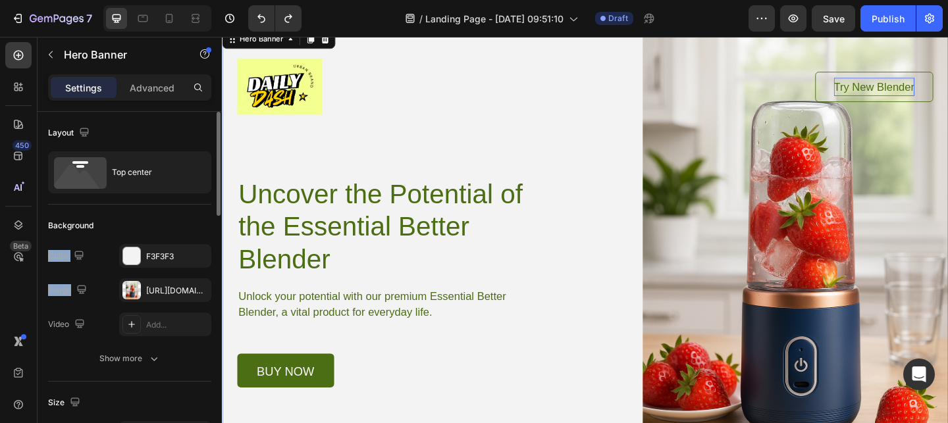
click at [165, 226] on div "Background" at bounding box center [129, 225] width 163 height 21
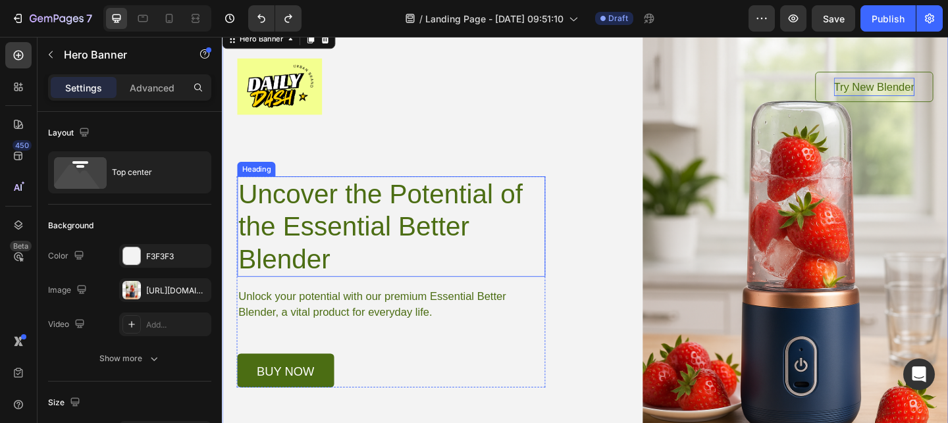
click at [298, 213] on p "Uncover the Potential of the Essential Better Blender" at bounding box center [406, 243] width 332 height 107
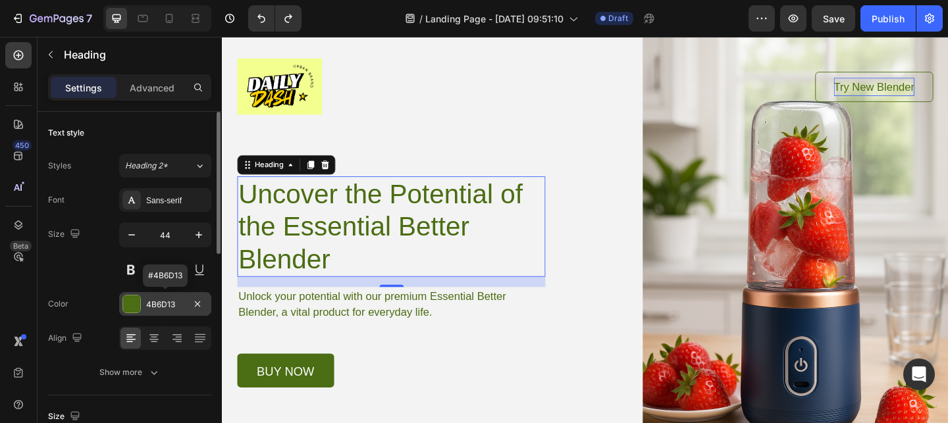
click at [136, 304] on div at bounding box center [131, 304] width 17 height 17
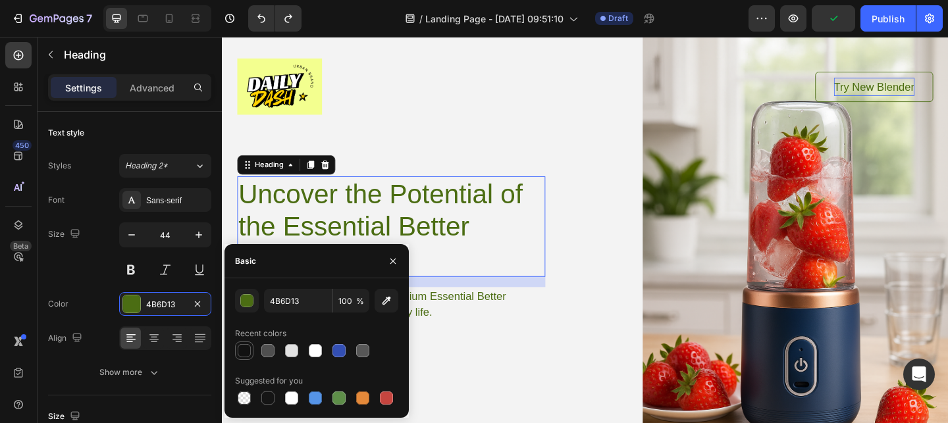
click at [235, 350] on div at bounding box center [244, 351] width 18 height 18
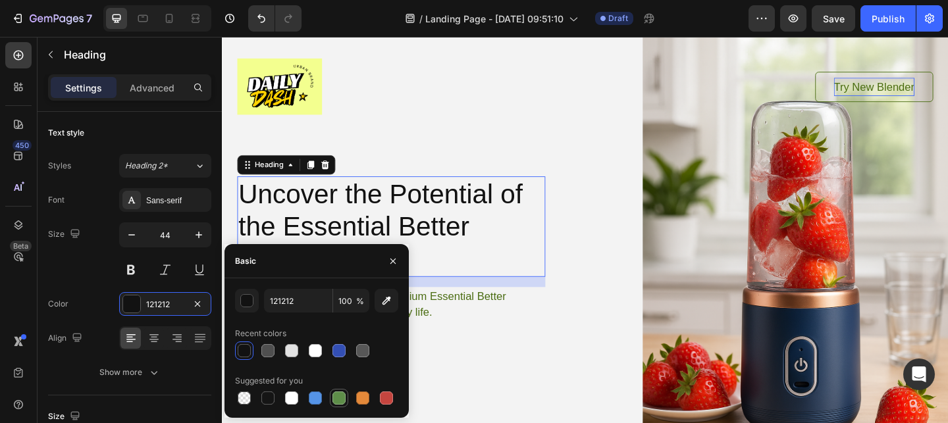
click at [340, 399] on div at bounding box center [338, 398] width 13 height 13
type input "5E8E49"
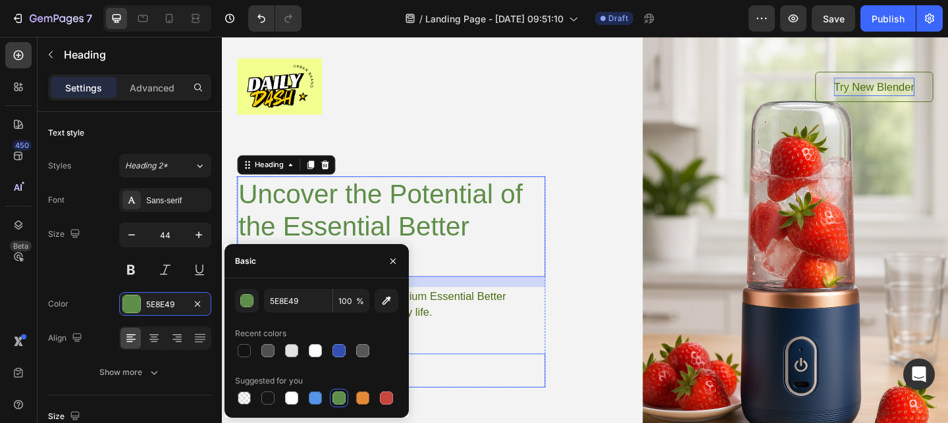
click at [461, 392] on div "buy now Button" at bounding box center [405, 400] width 335 height 37
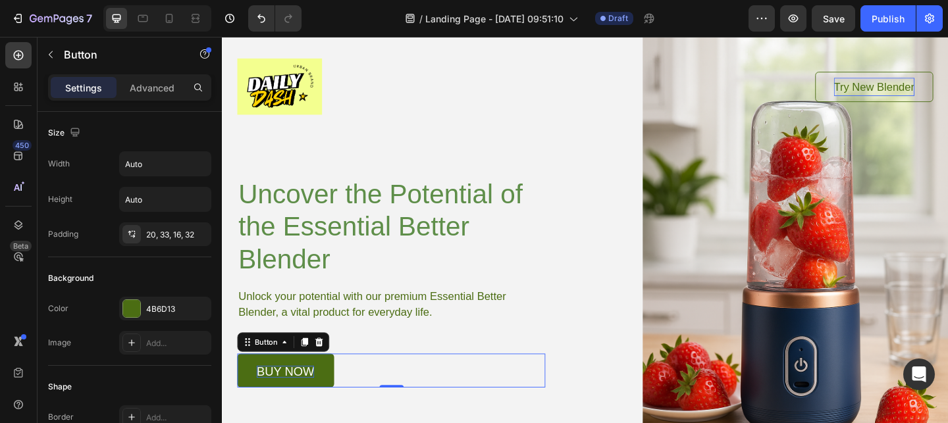
click at [291, 403] on p "buy now" at bounding box center [290, 401] width 63 height 13
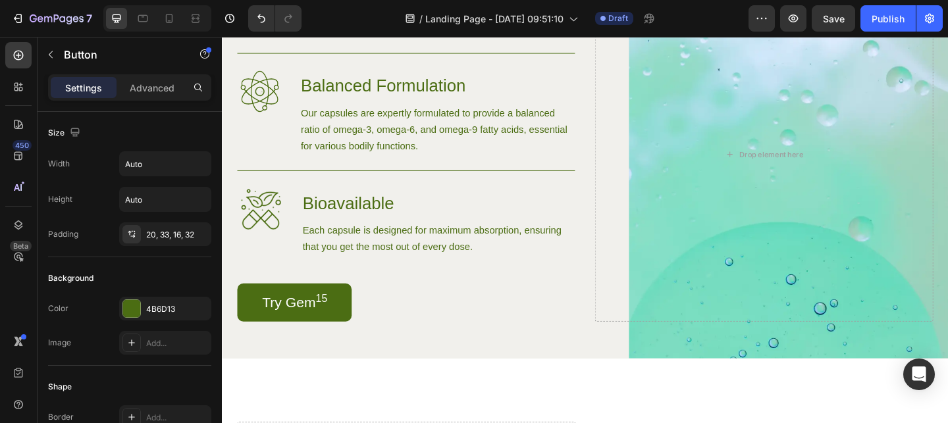
scroll to position [1080, 0]
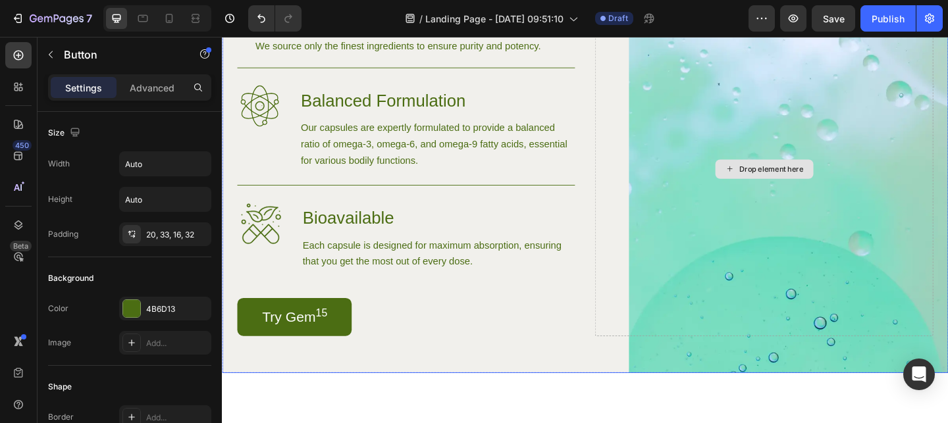
click at [827, 184] on div "Drop element here" at bounding box center [820, 181] width 70 height 11
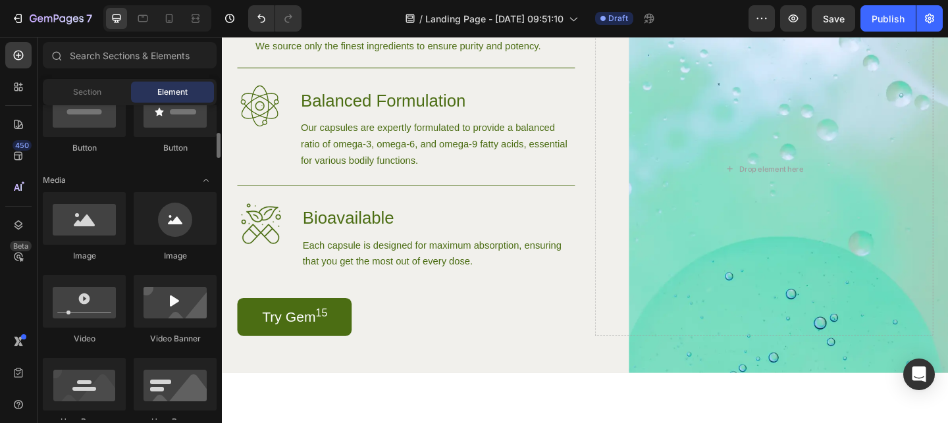
scroll to position [406, 0]
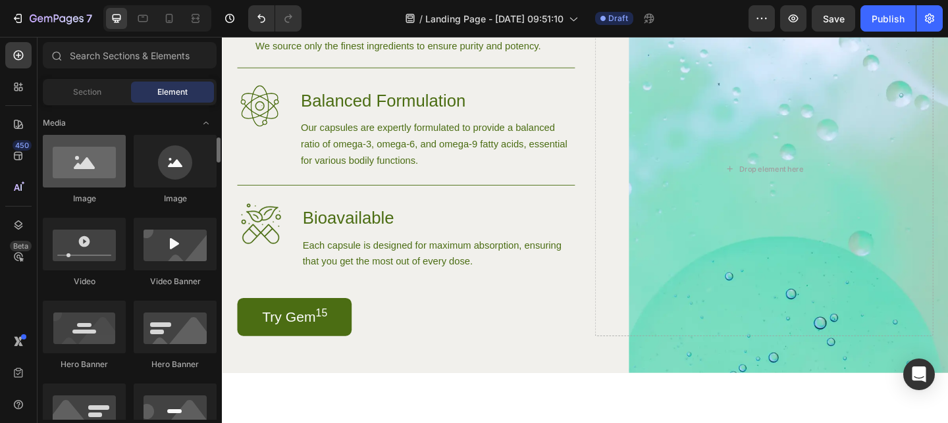
click at [93, 178] on div at bounding box center [84, 161] width 83 height 53
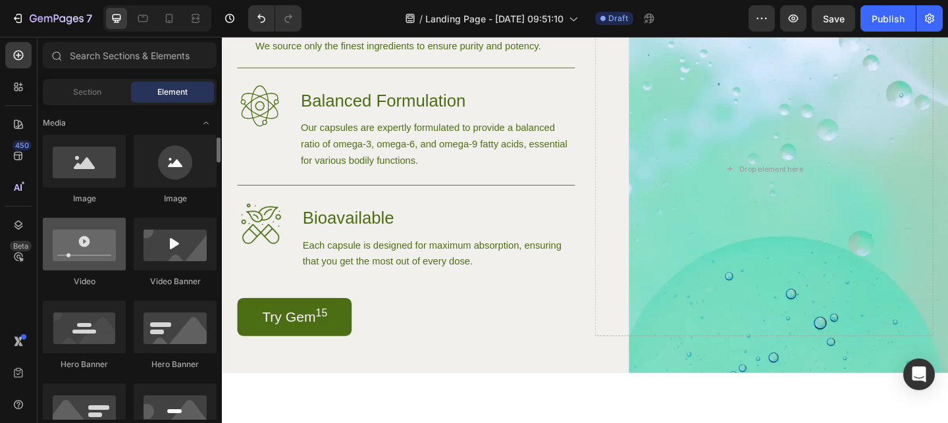
click at [88, 240] on div at bounding box center [84, 244] width 83 height 53
click at [88, 262] on div at bounding box center [84, 244] width 83 height 53
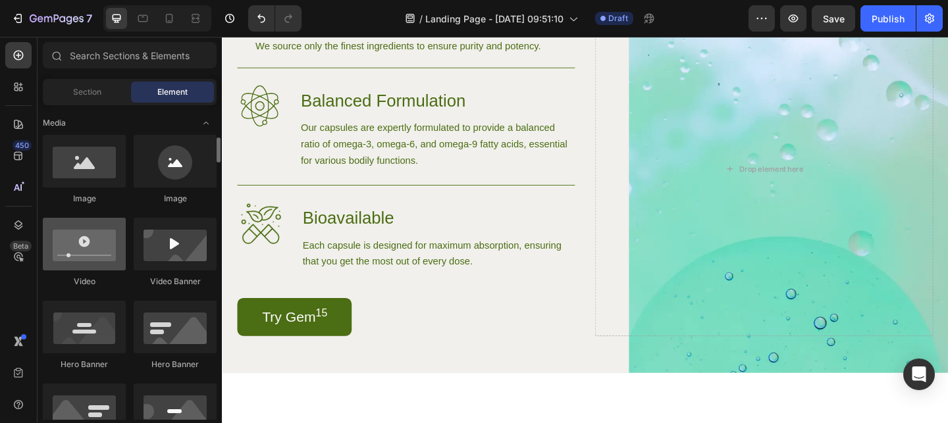
click at [88, 262] on div at bounding box center [84, 244] width 83 height 53
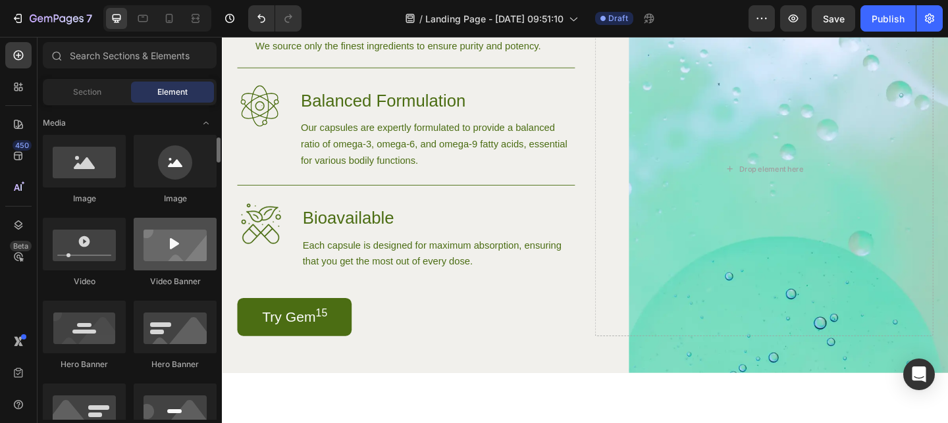
click at [179, 219] on div at bounding box center [175, 244] width 83 height 53
click at [179, 252] on div at bounding box center [175, 244] width 83 height 53
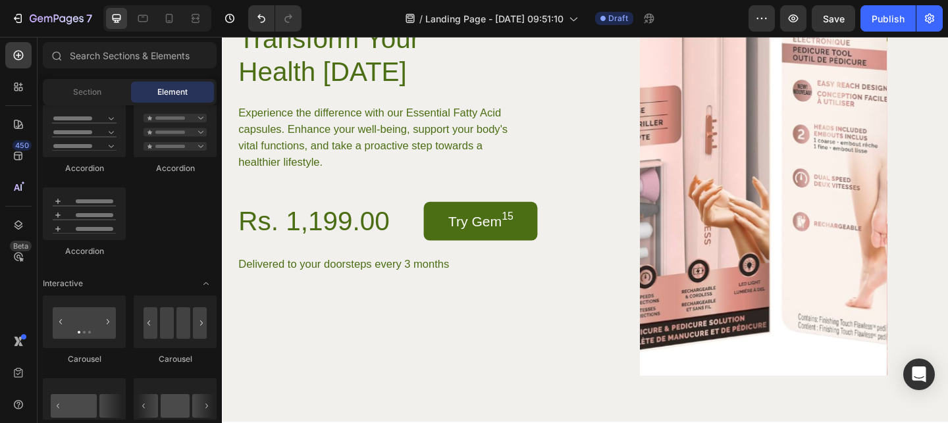
scroll to position [2747, 0]
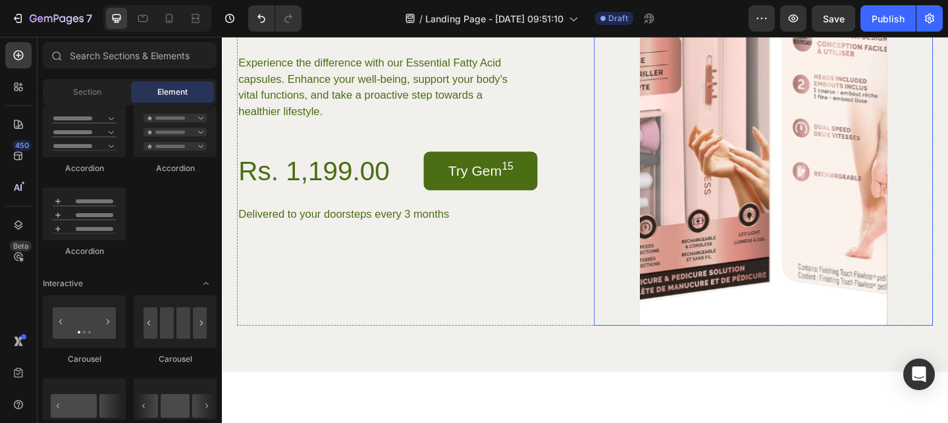
click at [746, 151] on img at bounding box center [811, 103] width 269 height 496
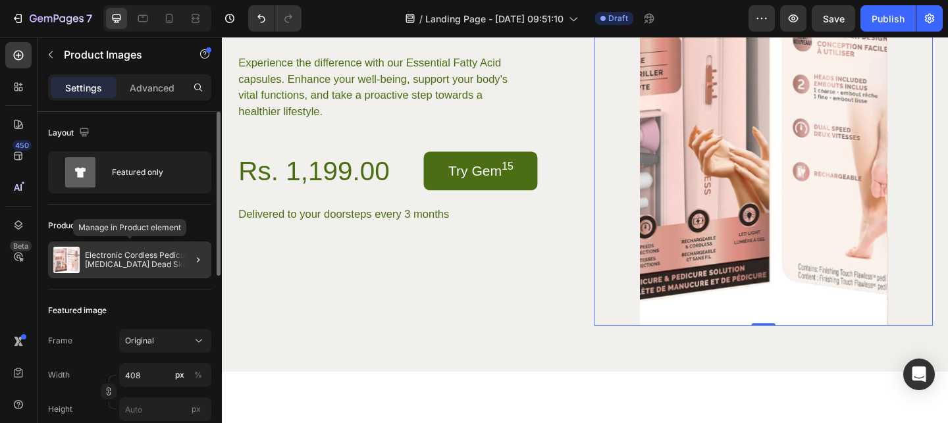
click at [68, 261] on img at bounding box center [66, 260] width 26 height 26
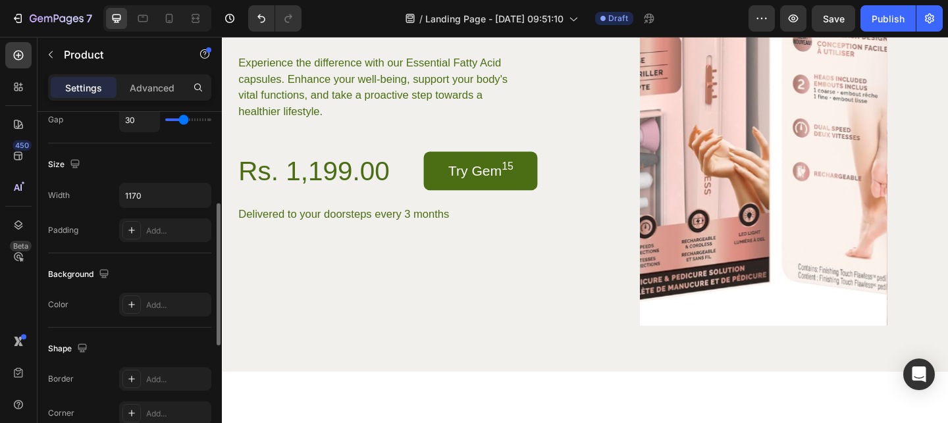
scroll to position [0, 0]
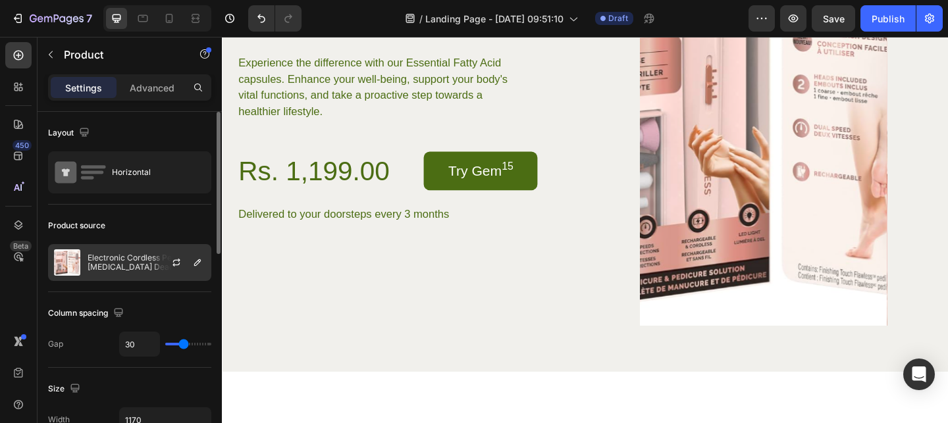
click at [66, 262] on img at bounding box center [67, 262] width 26 height 26
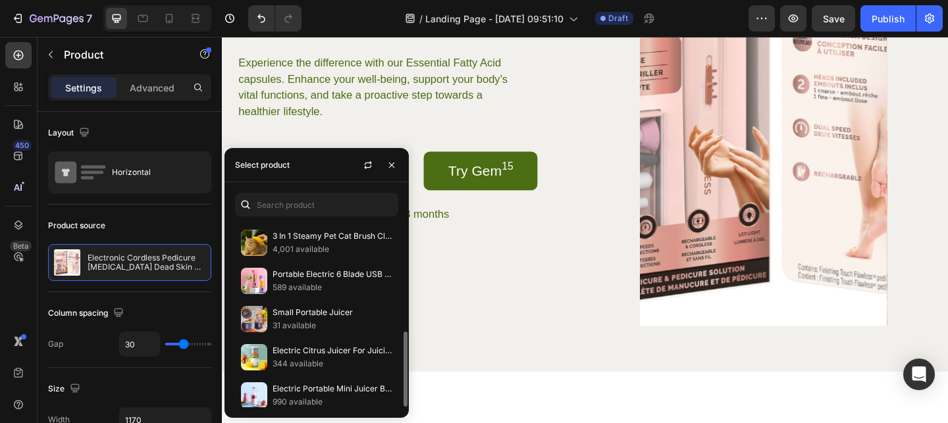
scroll to position [267, 0]
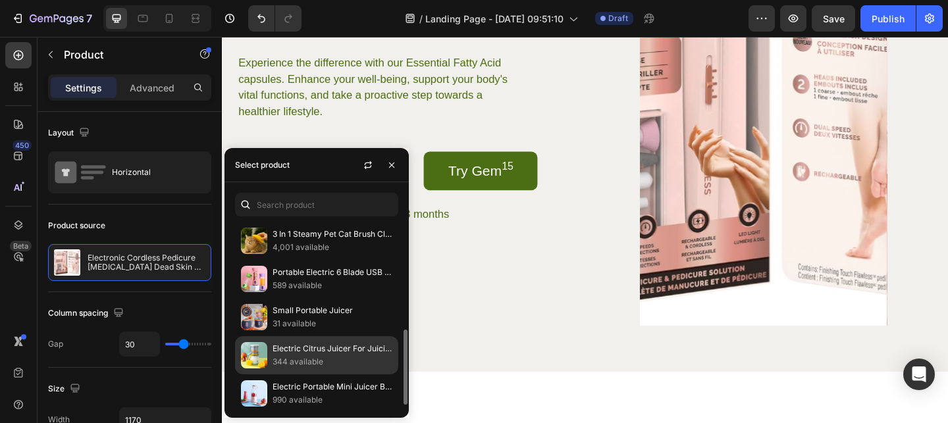
click at [282, 353] on p "Electric Citrus Juicer For Juicing citrus fruits" at bounding box center [333, 348] width 120 height 13
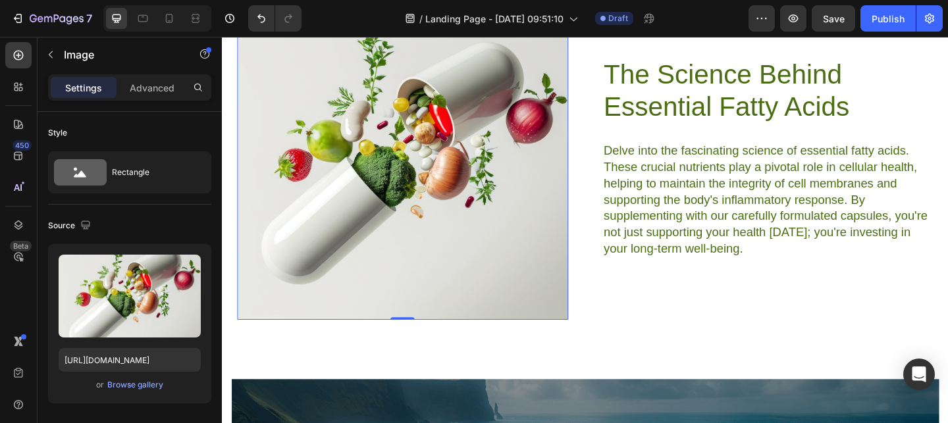
scroll to position [3029, 0]
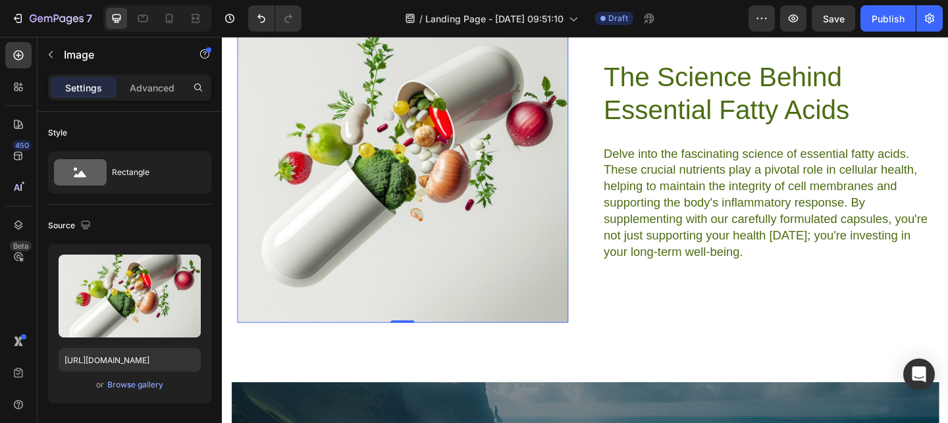
click at [527, 216] on img at bounding box center [418, 171] width 360 height 353
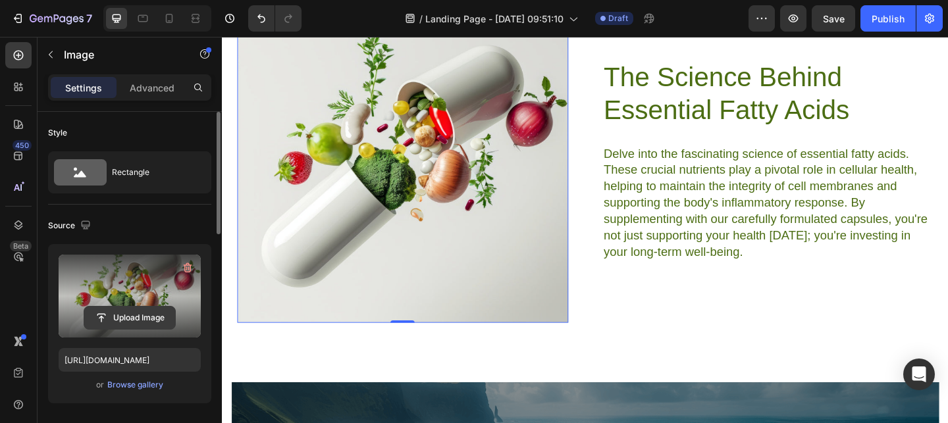
click at [133, 317] on input "file" at bounding box center [129, 318] width 91 height 22
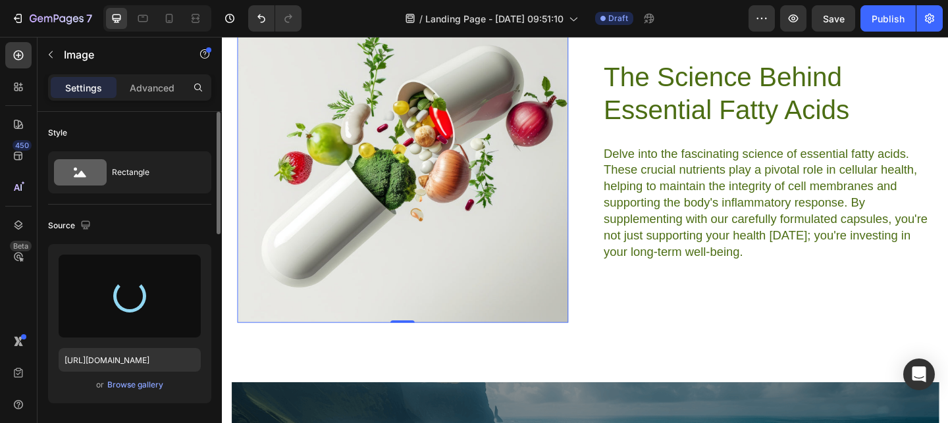
type input "[URL][DOMAIN_NAME]"
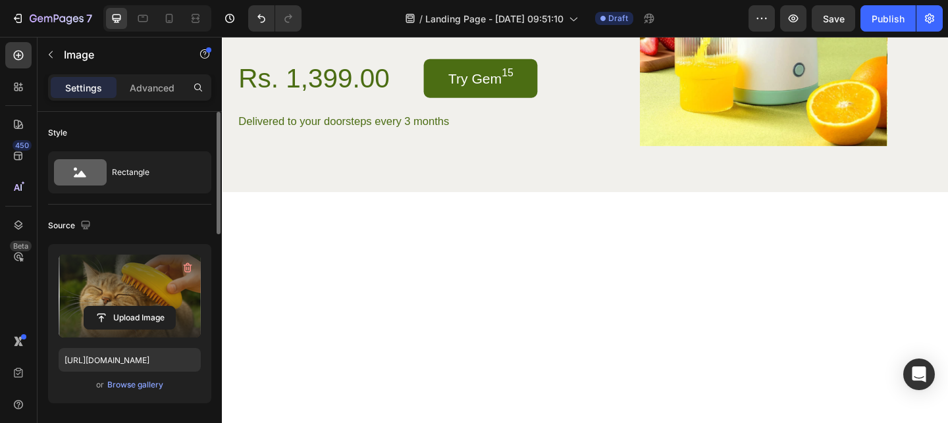
scroll to position [2122, 0]
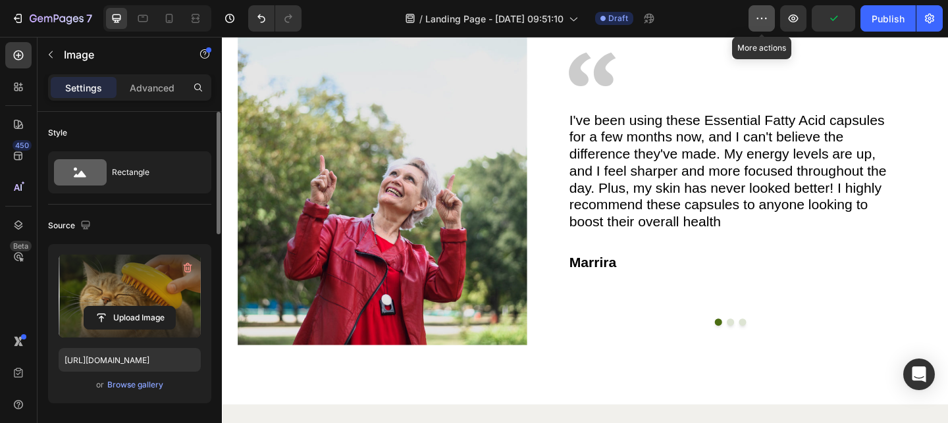
click at [762, 24] on icon "button" at bounding box center [761, 18] width 13 height 13
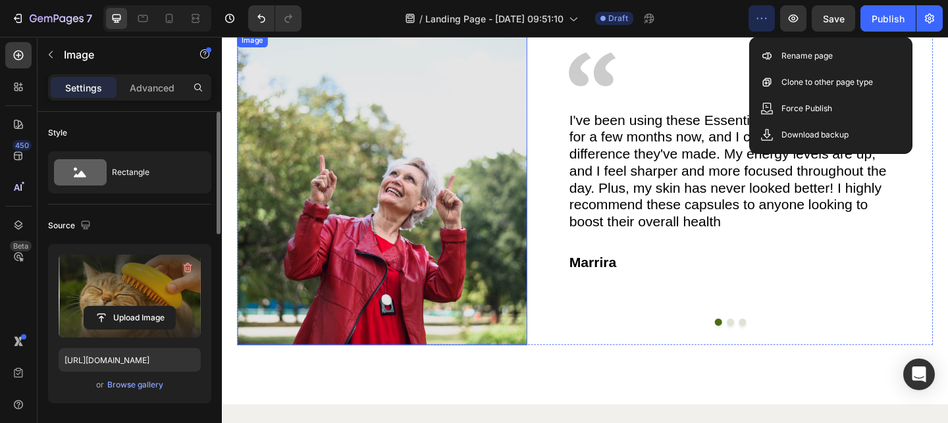
click at [427, 288] on img at bounding box center [395, 203] width 315 height 340
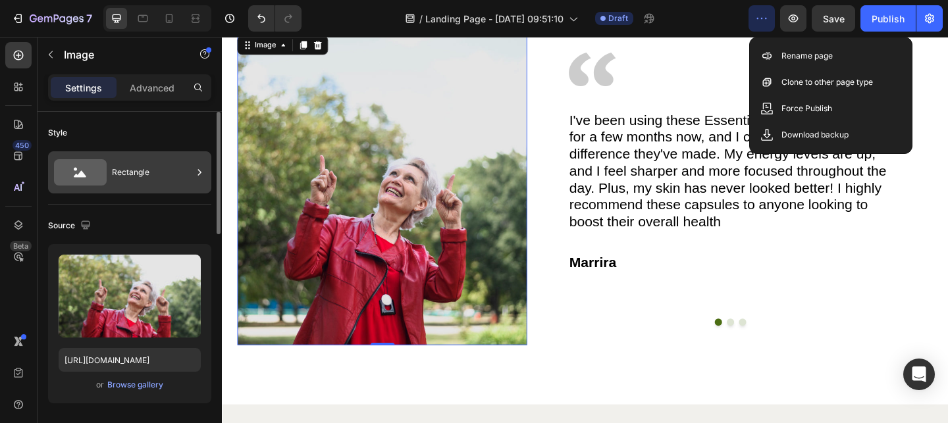
click at [139, 190] on div "Rectangle" at bounding box center [129, 172] width 163 height 42
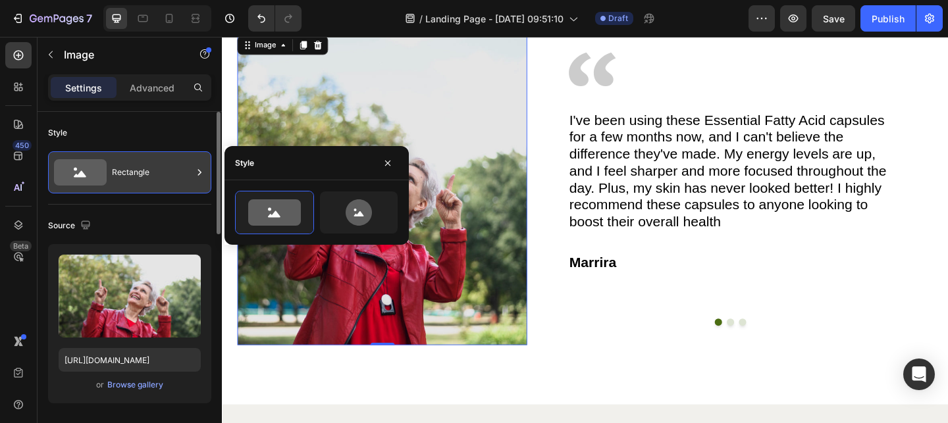
click at [139, 190] on div "Rectangle" at bounding box center [129, 172] width 163 height 42
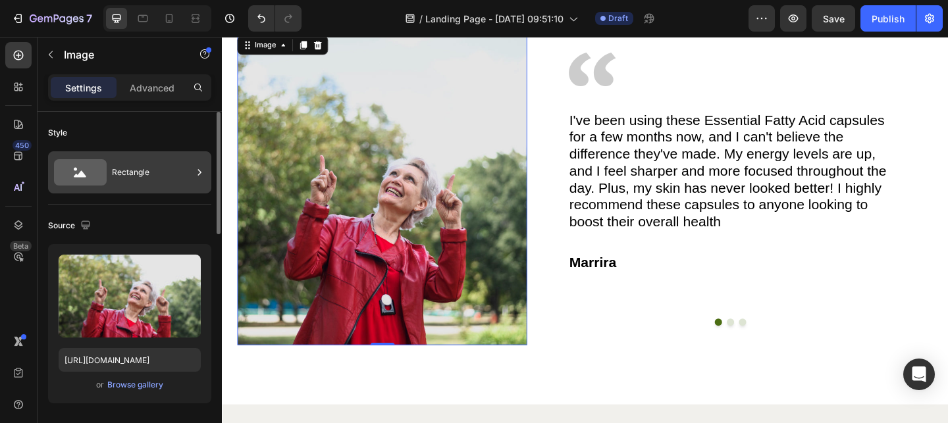
click at [201, 173] on icon at bounding box center [199, 172] width 13 height 13
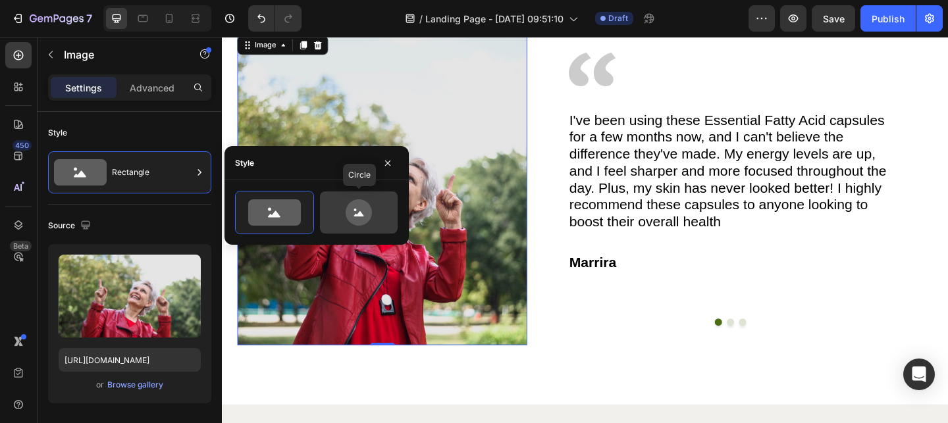
click at [345, 213] on icon at bounding box center [359, 212] width 62 height 26
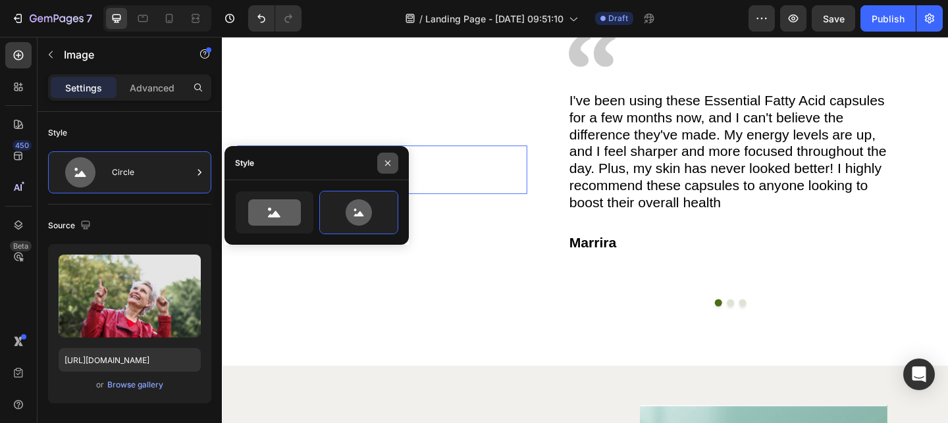
click at [389, 159] on icon "button" at bounding box center [387, 163] width 11 height 11
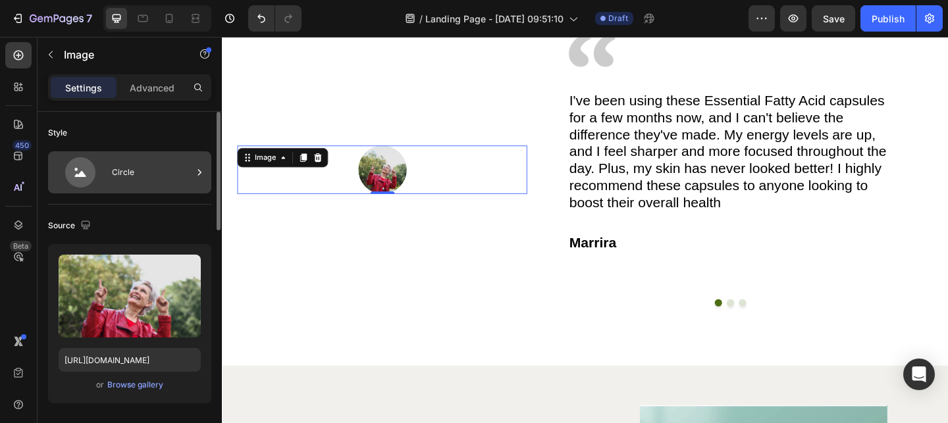
click at [126, 167] on div "Circle" at bounding box center [152, 172] width 80 height 30
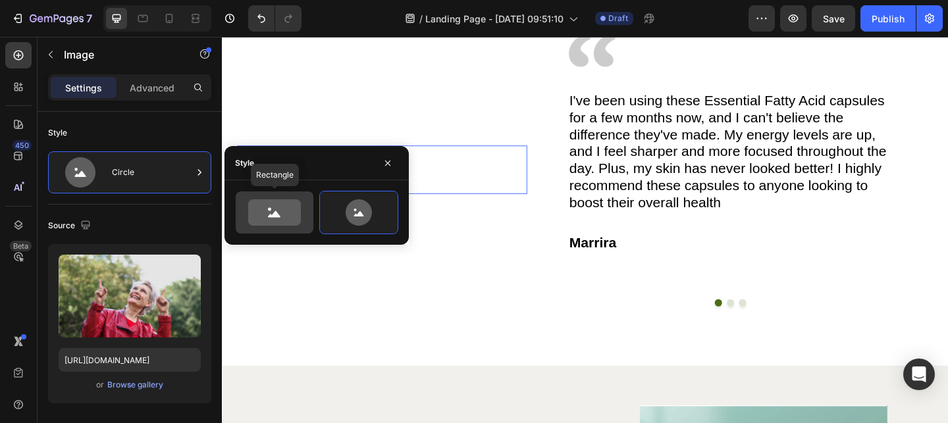
click at [251, 215] on icon at bounding box center [274, 212] width 53 height 26
type input "100"
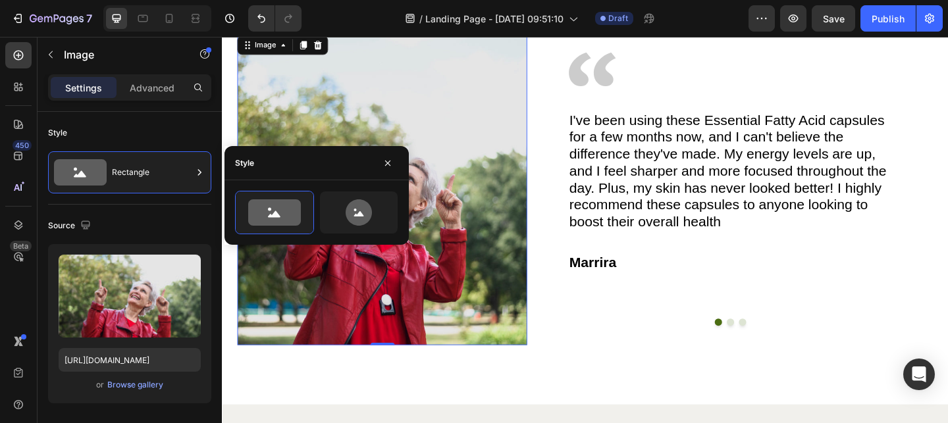
click at [475, 308] on img at bounding box center [395, 203] width 315 height 340
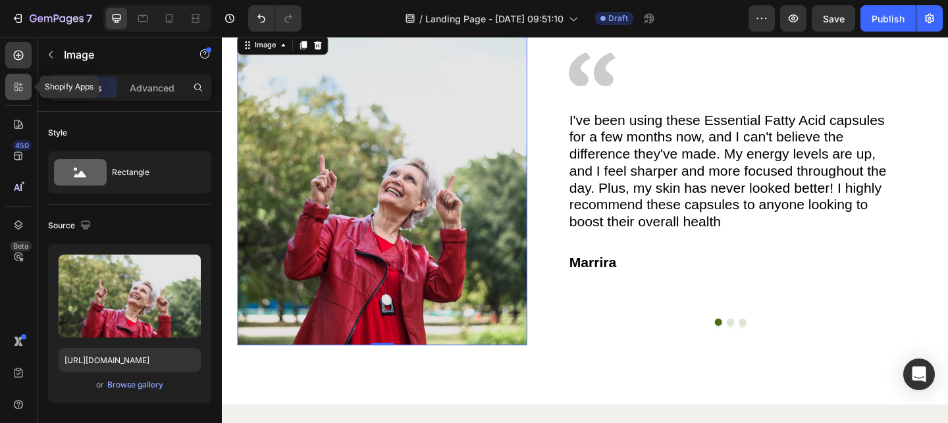
click at [10, 75] on div at bounding box center [18, 87] width 26 height 26
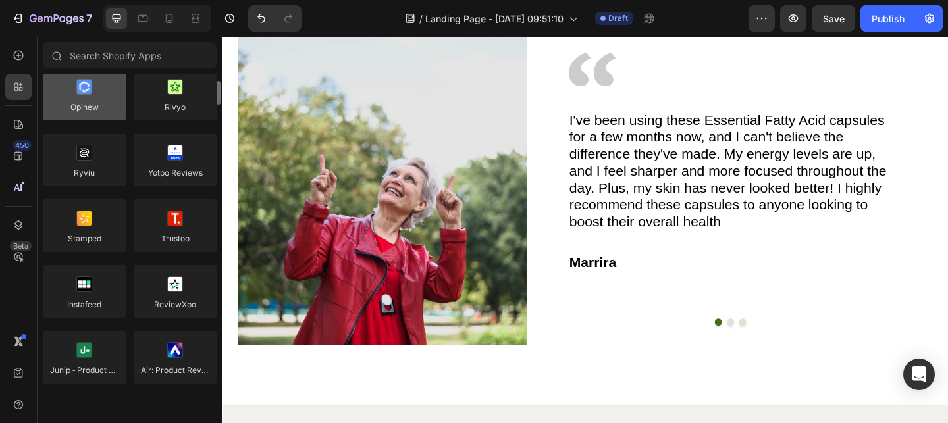
scroll to position [0, 0]
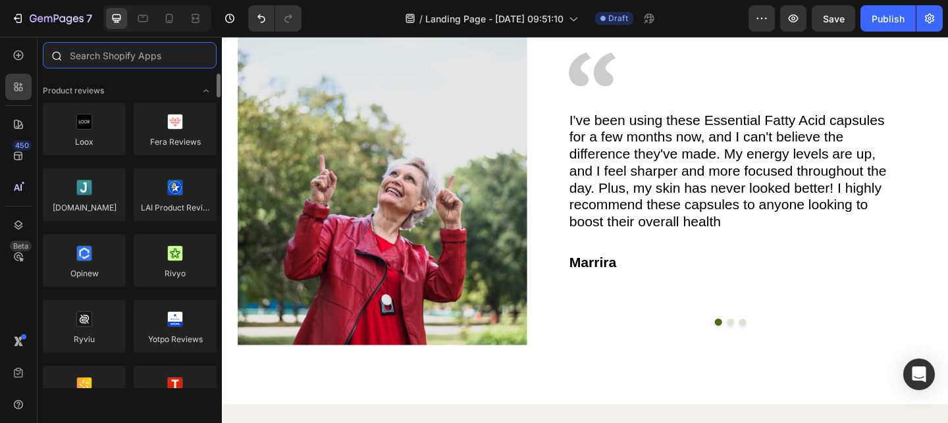
click at [134, 60] on input "text" at bounding box center [130, 55] width 174 height 26
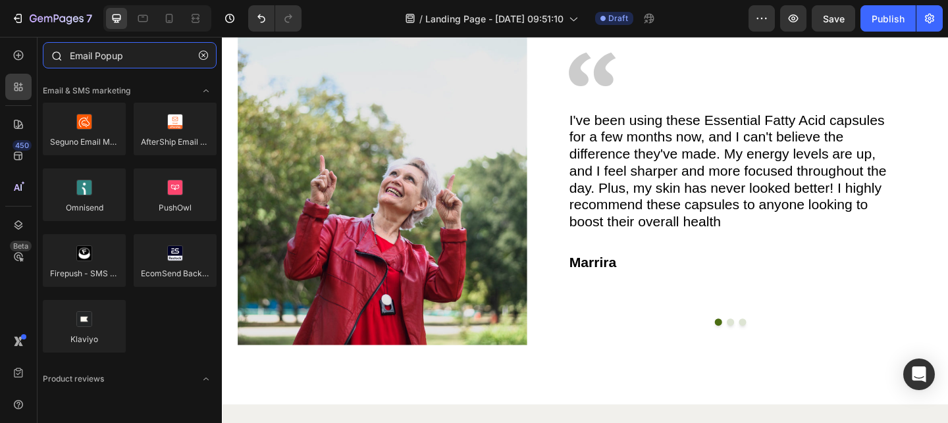
type input "Email Popup"
click at [199, 58] on icon "button" at bounding box center [203, 55] width 9 height 9
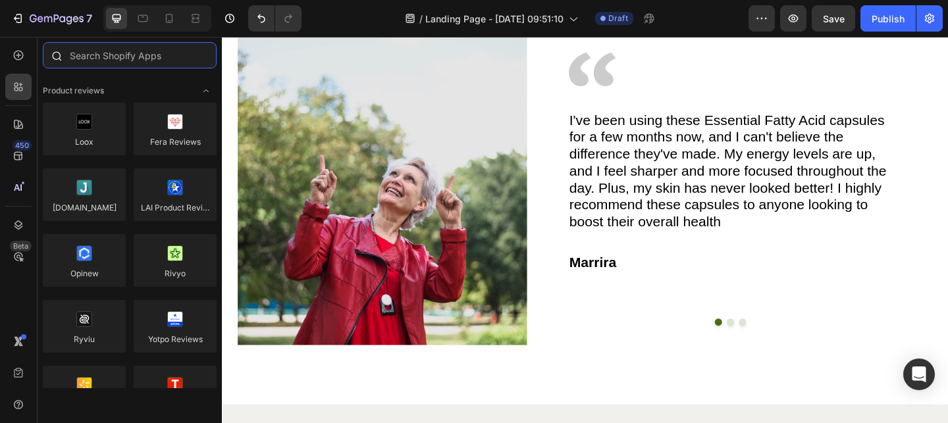
click at [165, 58] on input "text" at bounding box center [130, 55] width 174 height 26
paste input "Trustoo Email Popups"
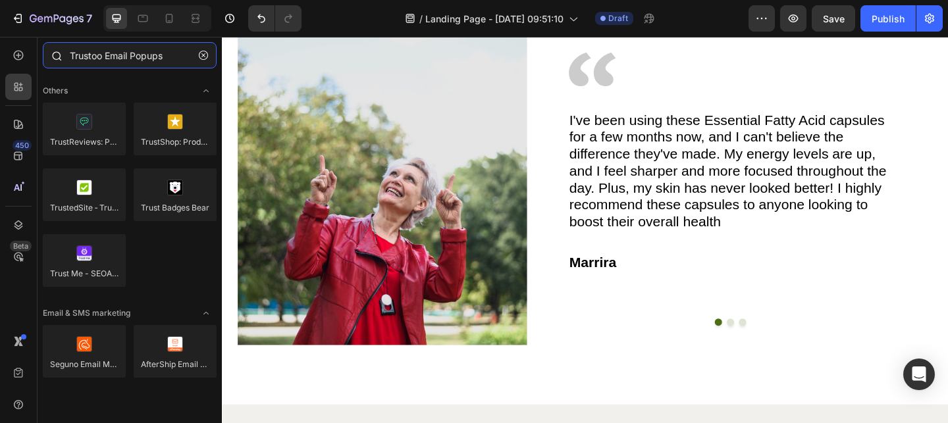
type input "Trustoo Email Popups"
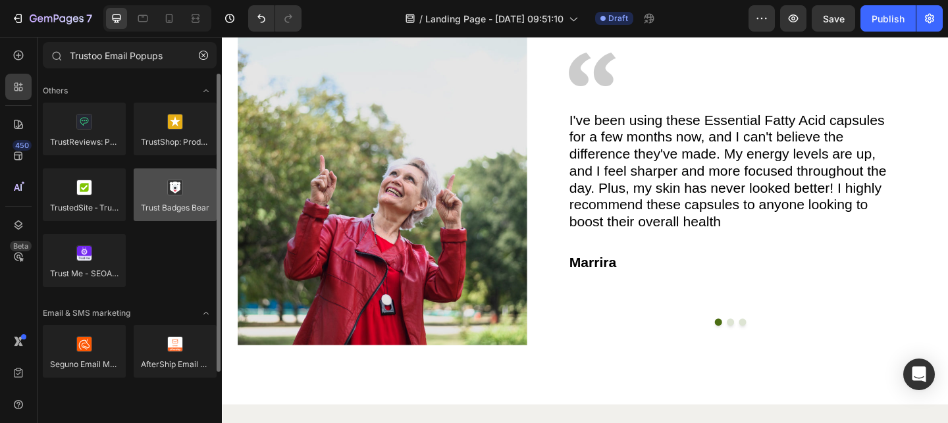
click at [182, 178] on div at bounding box center [175, 195] width 83 height 53
click at [174, 194] on div at bounding box center [175, 195] width 83 height 53
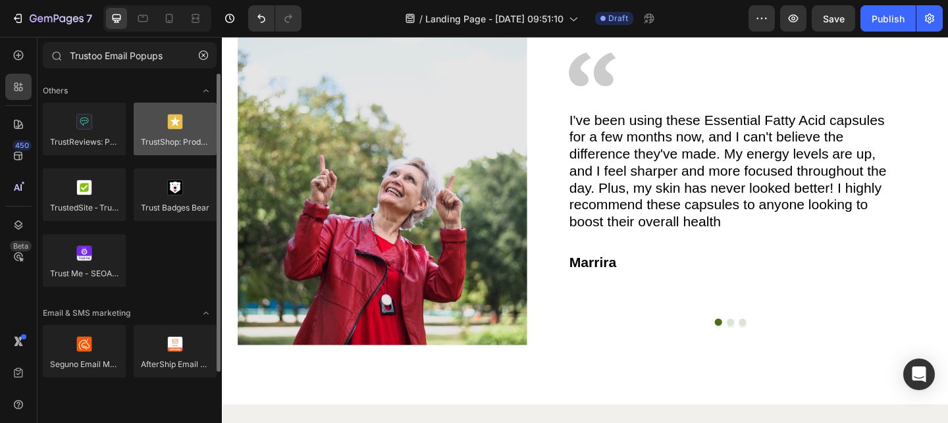
click at [178, 135] on div at bounding box center [175, 129] width 83 height 53
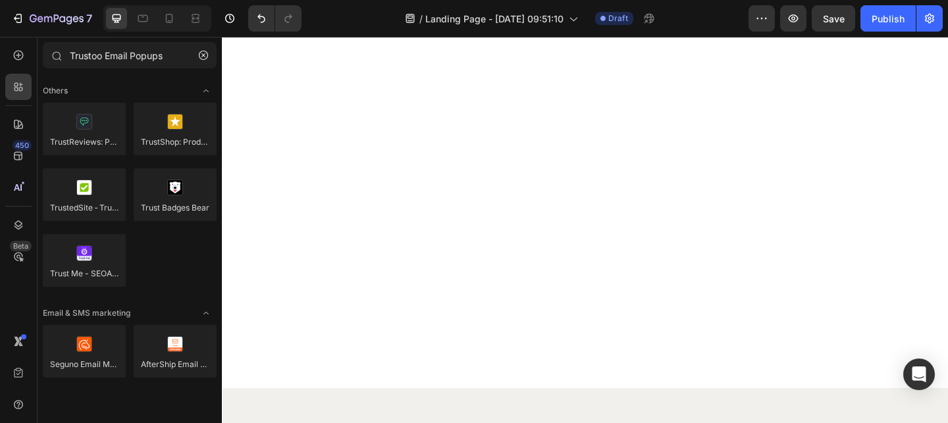
scroll to position [1204, 0]
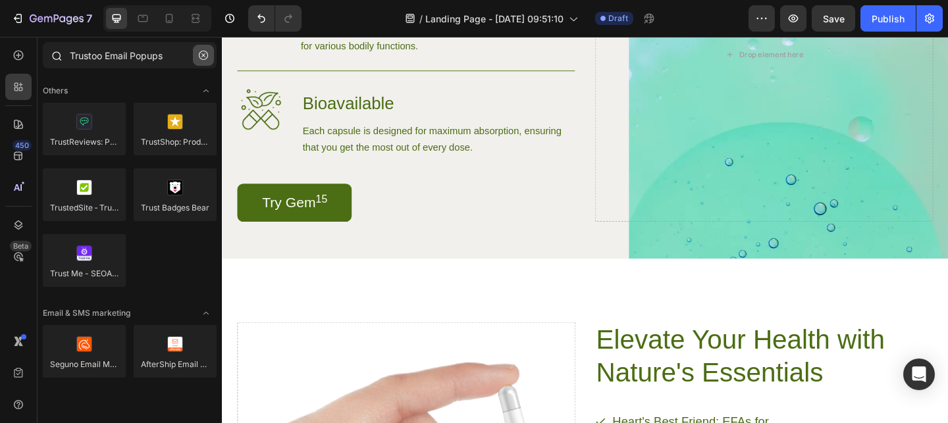
click at [206, 55] on icon "button" at bounding box center [203, 55] width 9 height 9
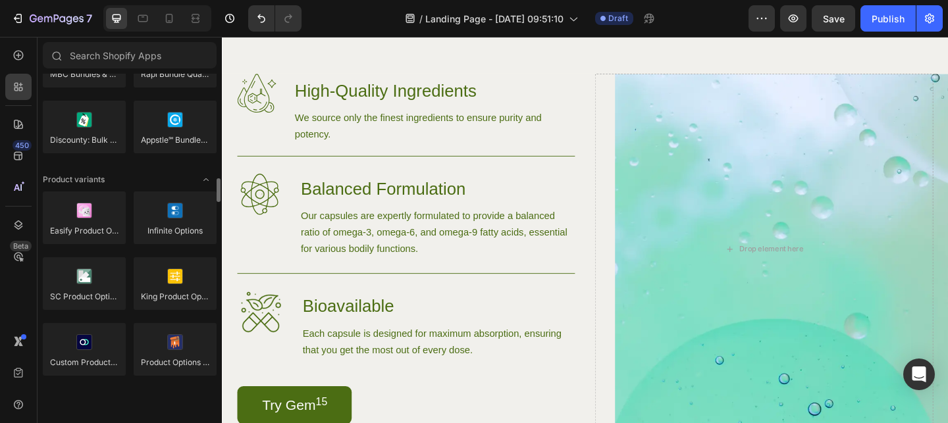
scroll to position [1370, 0]
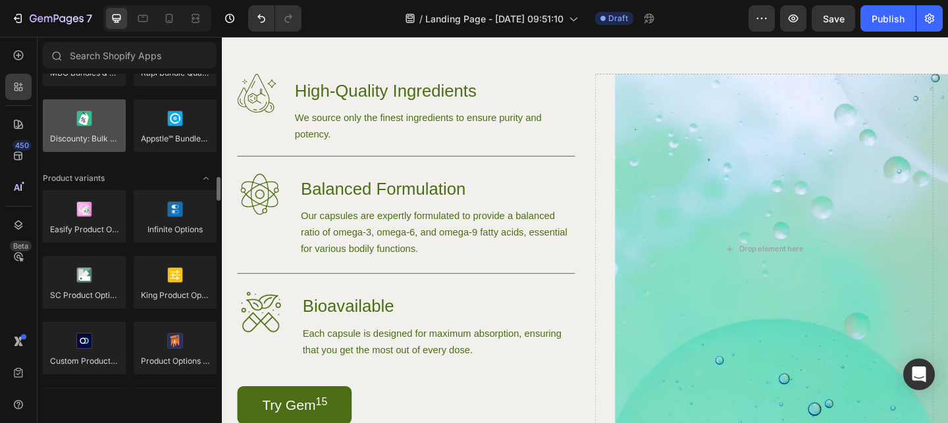
click at [86, 129] on div at bounding box center [84, 125] width 83 height 53
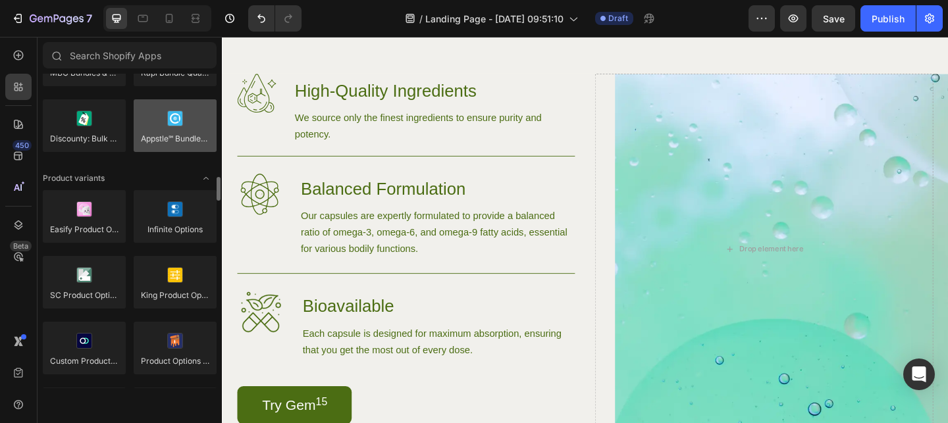
click at [99, 103] on div at bounding box center [84, 125] width 83 height 53
click at [173, 130] on div at bounding box center [175, 125] width 83 height 53
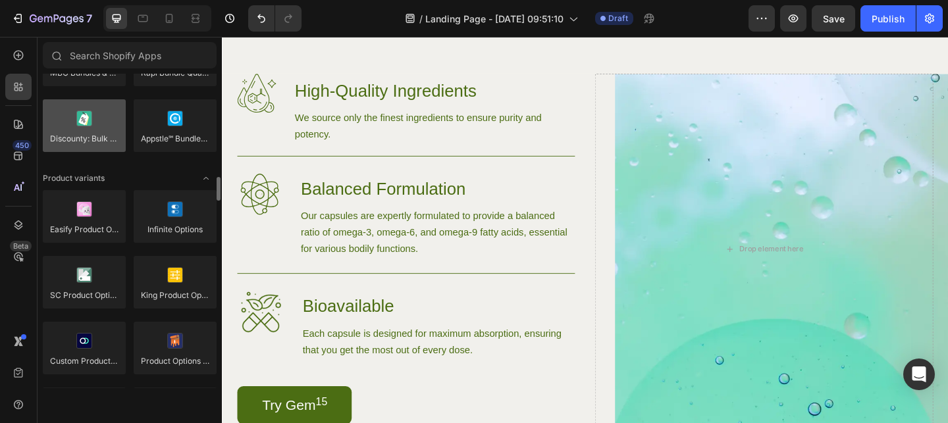
click at [52, 124] on div at bounding box center [84, 125] width 83 height 53
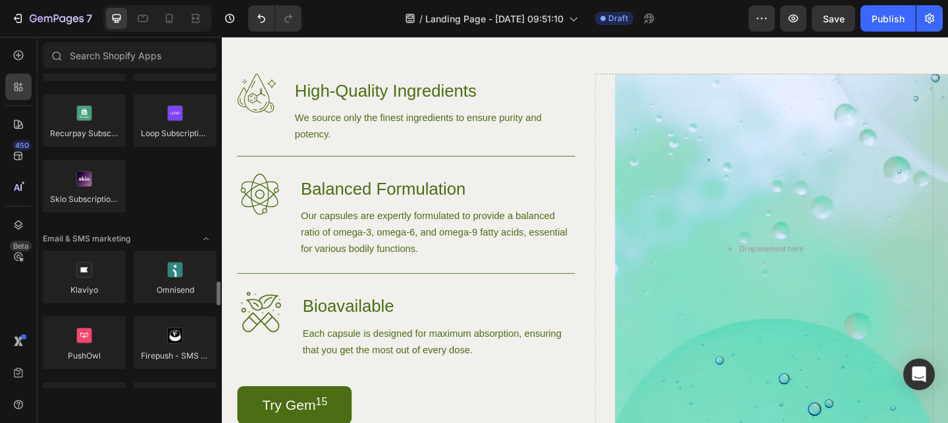
scroll to position [2106, 0]
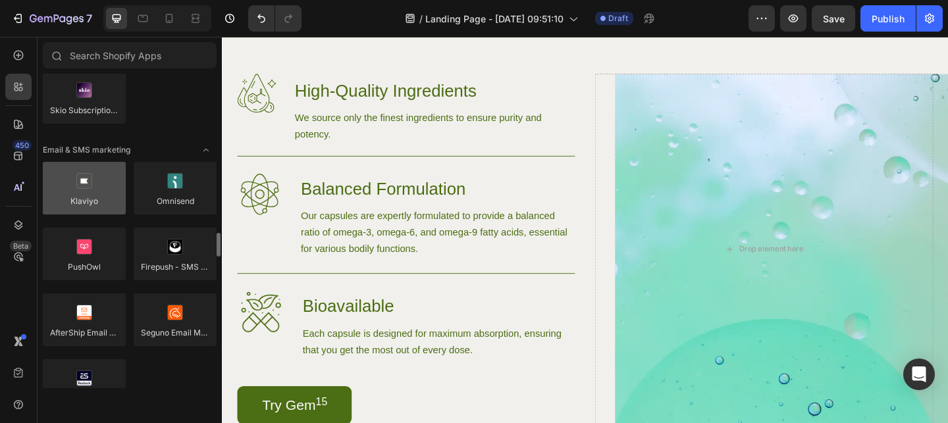
click at [110, 193] on div at bounding box center [84, 188] width 83 height 53
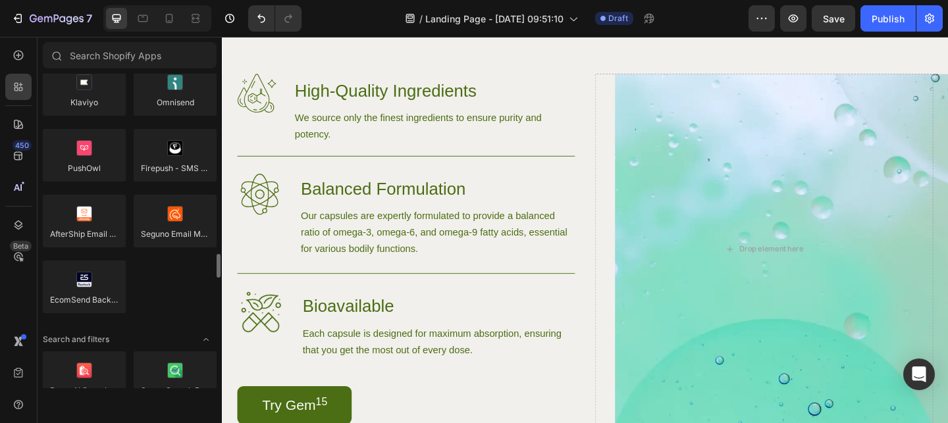
scroll to position [2218, 0]
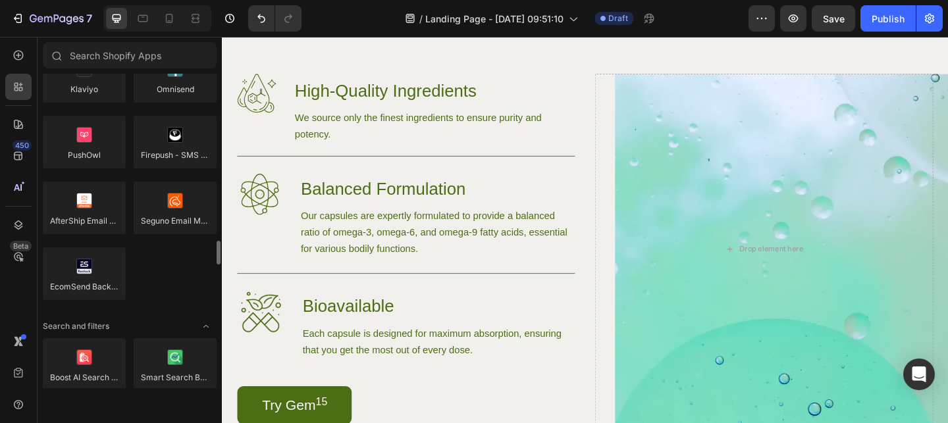
click at [88, 290] on div at bounding box center [84, 274] width 83 height 53
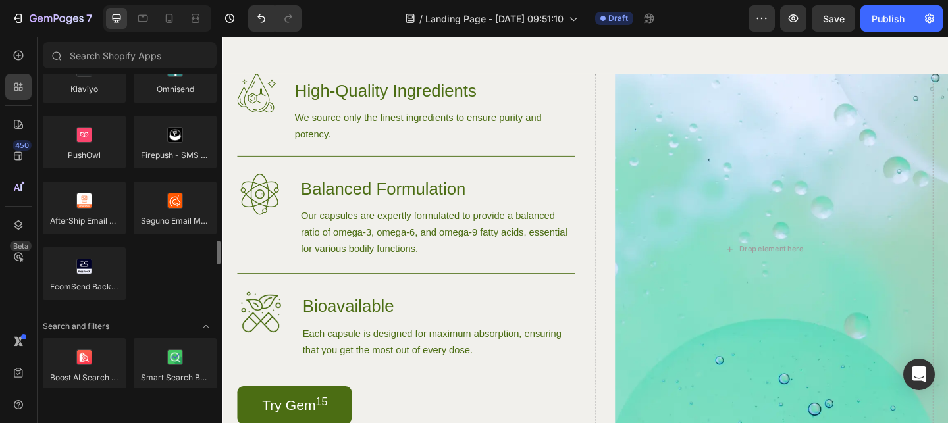
click at [88, 290] on div at bounding box center [84, 274] width 83 height 53
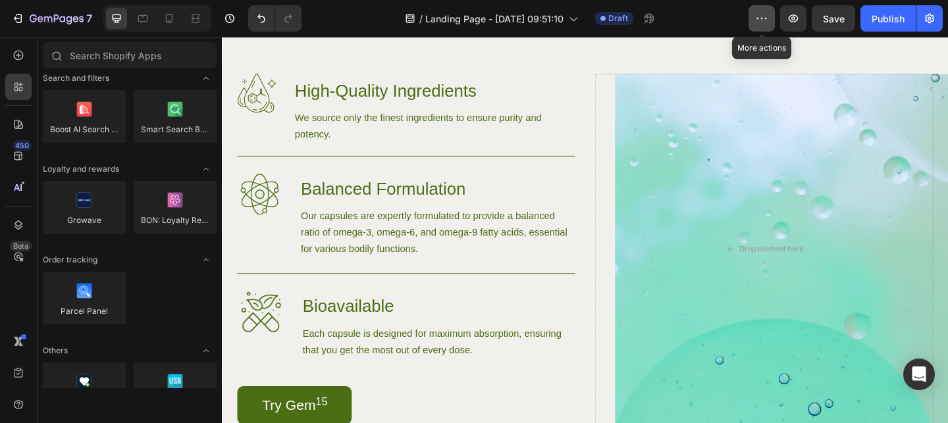
click at [771, 24] on button "button" at bounding box center [761, 18] width 26 height 26
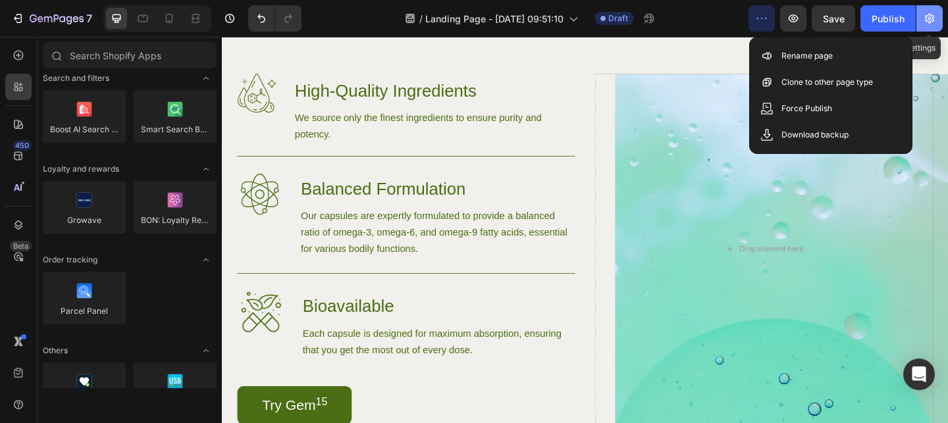
click at [926, 8] on button "button" at bounding box center [929, 18] width 26 height 26
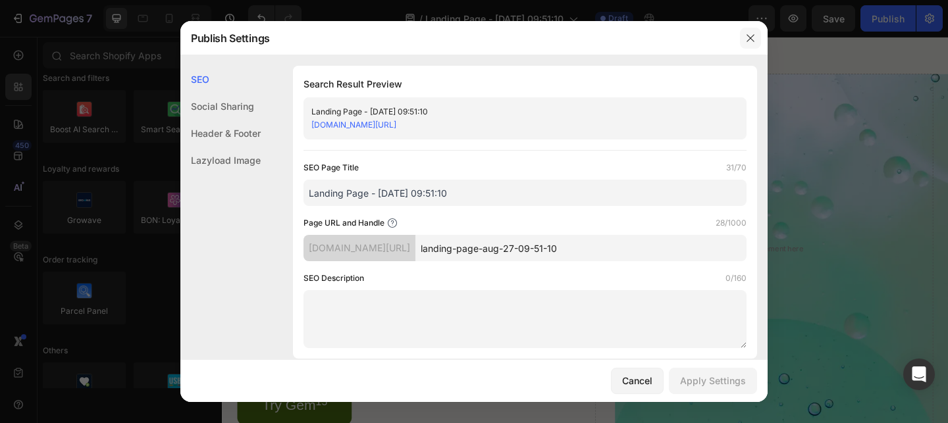
click at [750, 31] on button "button" at bounding box center [750, 38] width 21 height 21
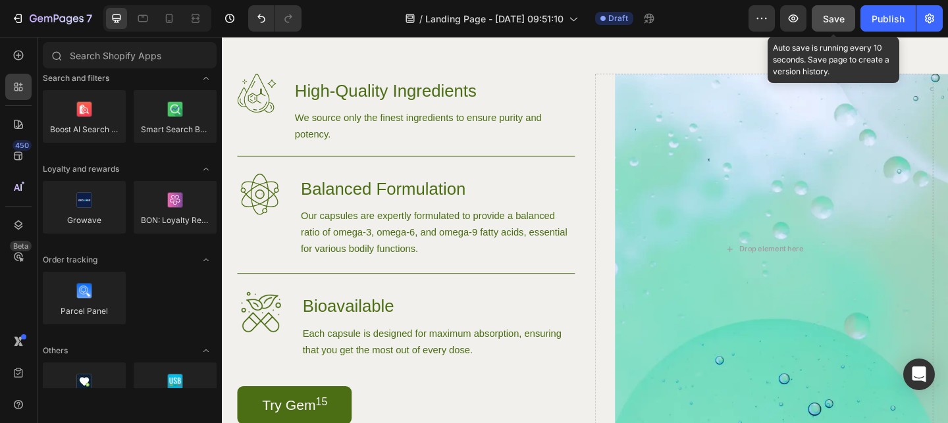
click at [827, 16] on span "Save" at bounding box center [834, 18] width 22 height 11
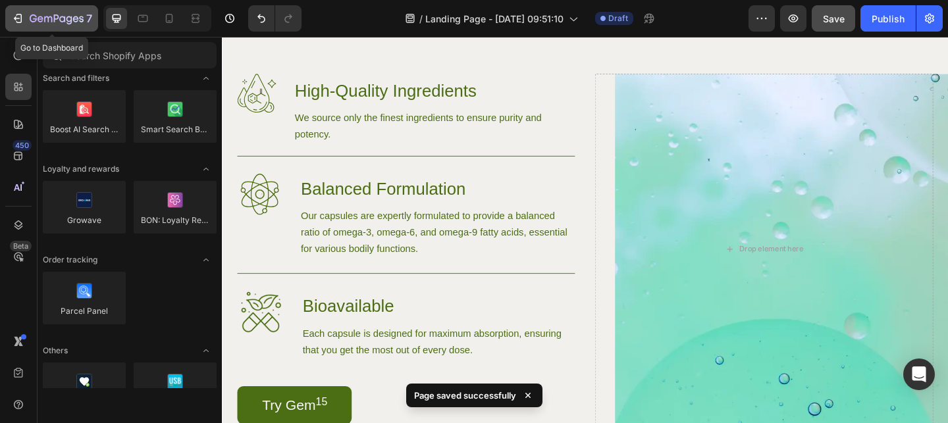
click at [11, 7] on button "7" at bounding box center [51, 18] width 93 height 26
